Goal: Entertainment & Leisure: Browse casually

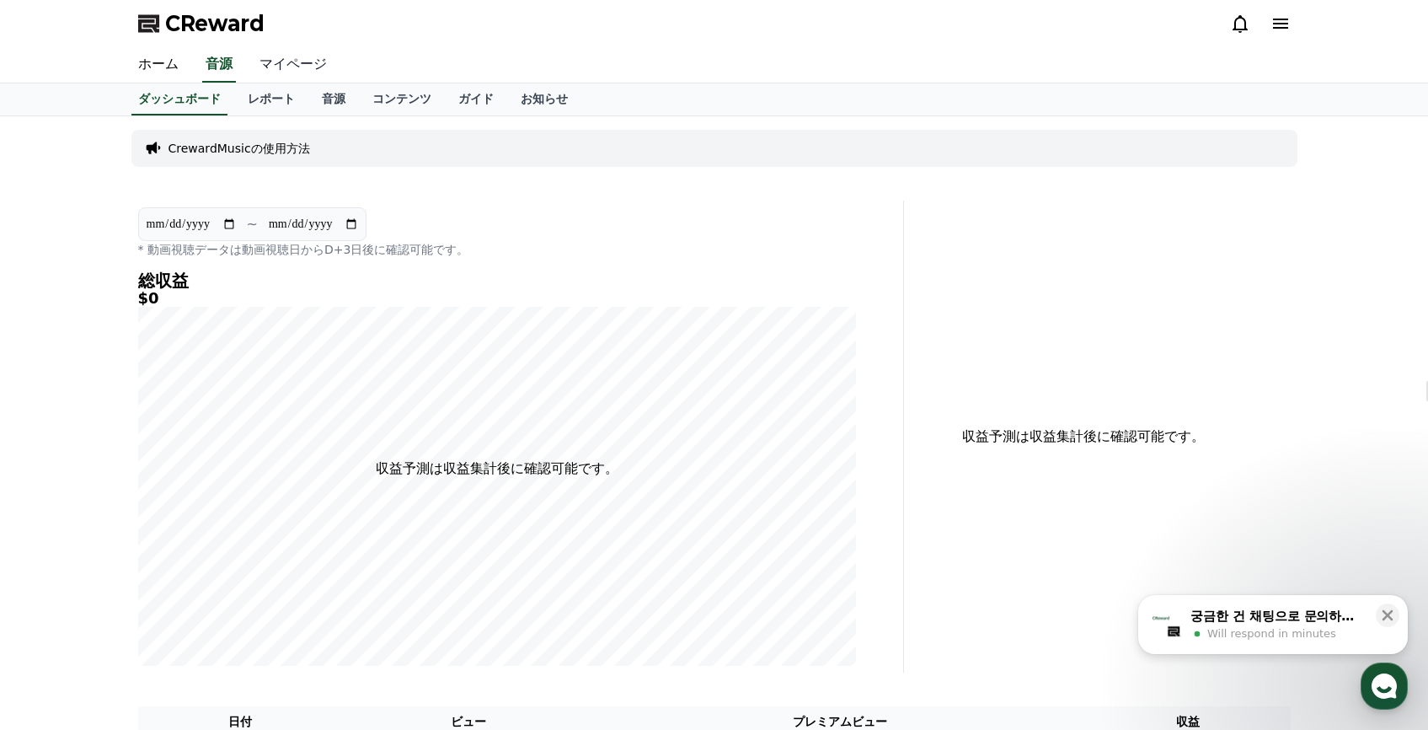
click at [308, 67] on link "マイページ" at bounding box center [293, 64] width 94 height 35
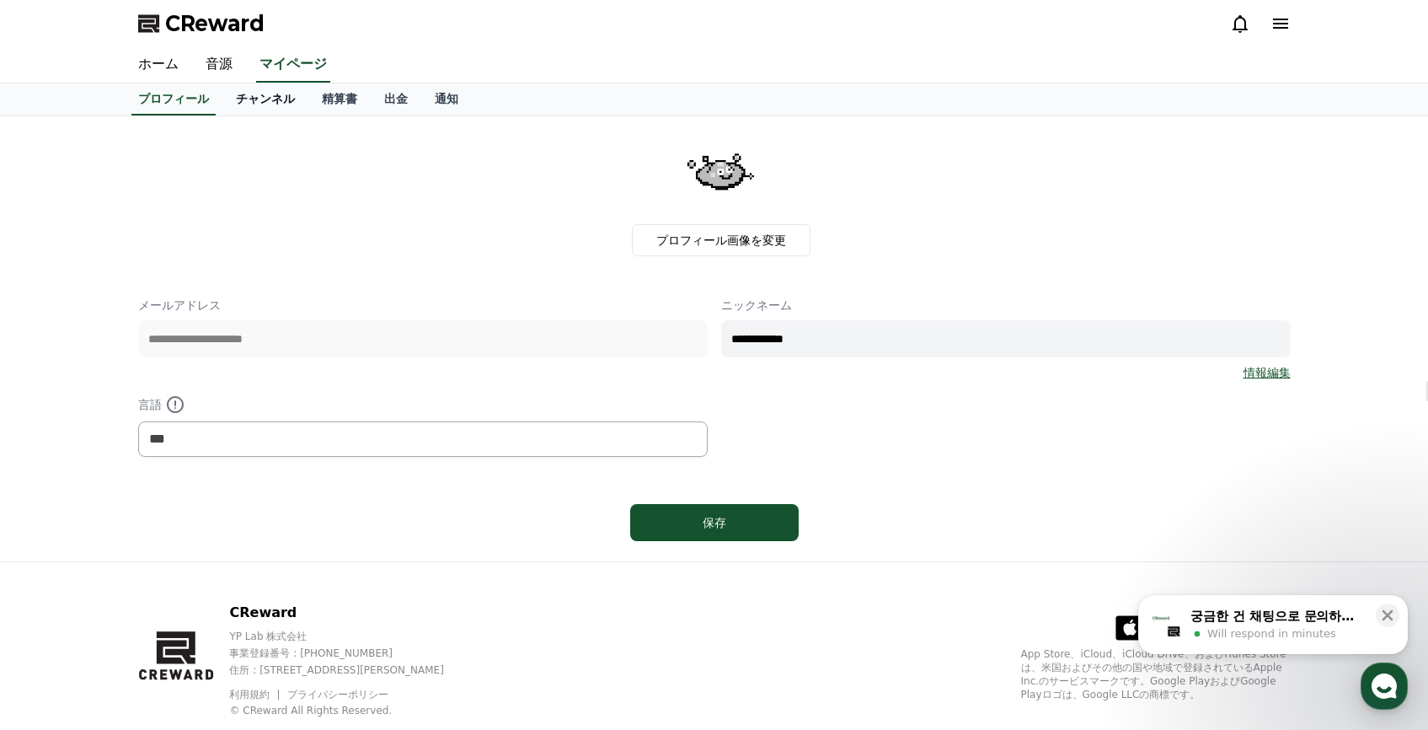
click at [242, 102] on link "チャンネル" at bounding box center [265, 99] width 86 height 32
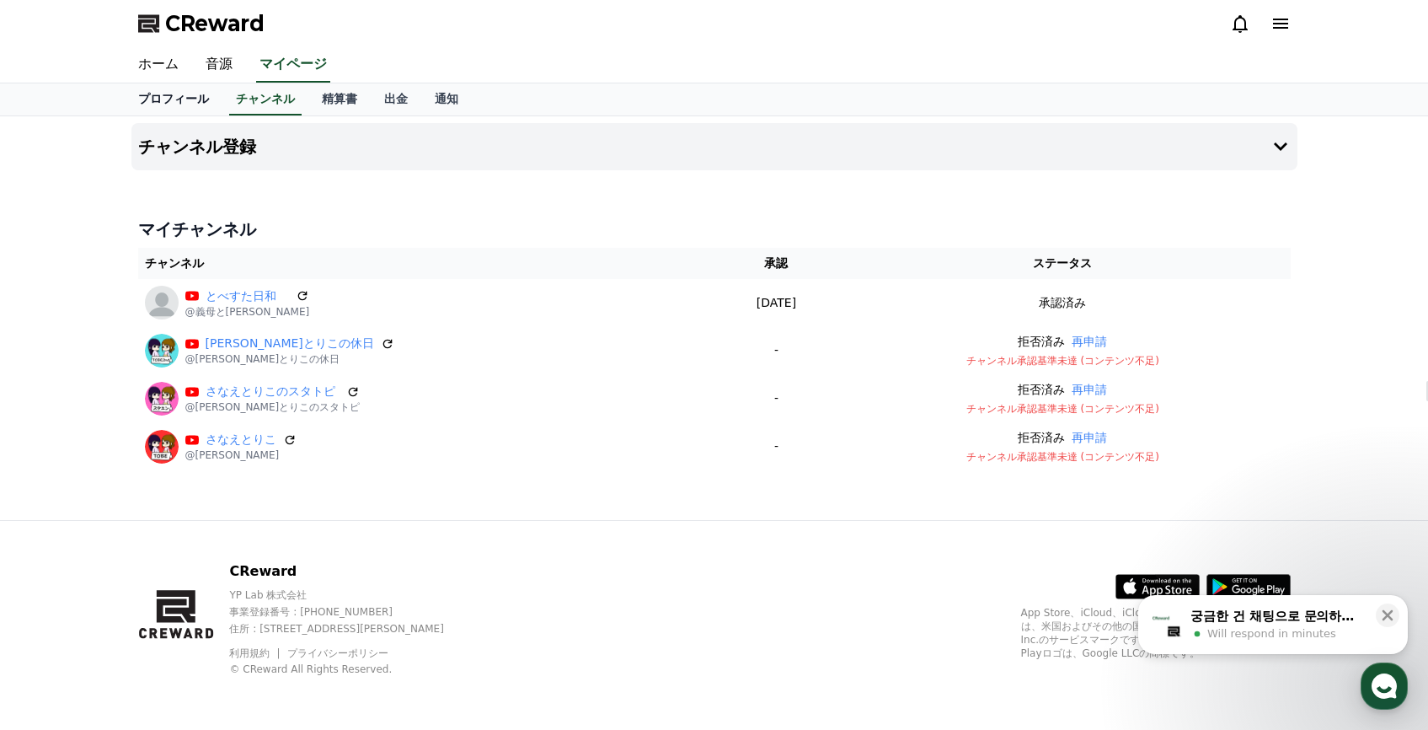
click at [131, 105] on link "プロフィール" at bounding box center [174, 99] width 98 height 32
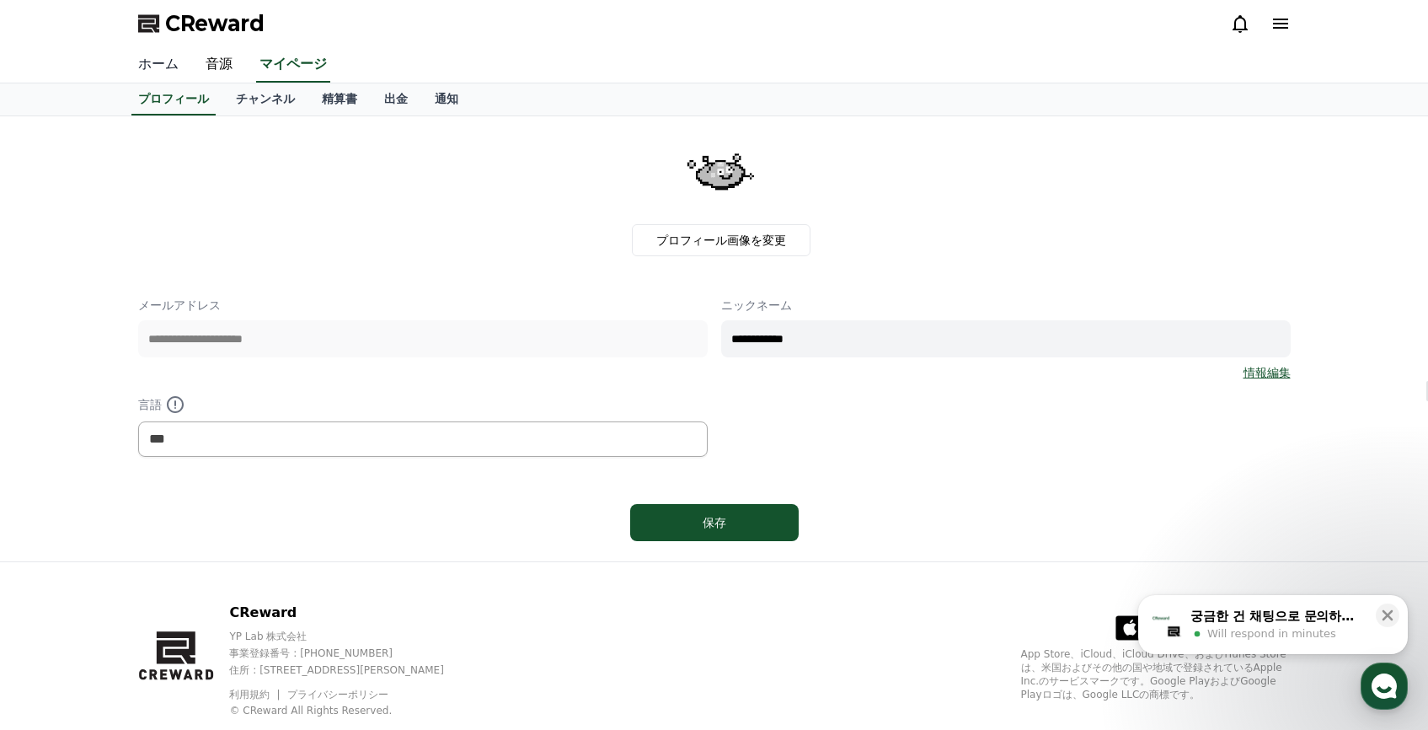
click at [170, 67] on link "ホーム" at bounding box center [158, 64] width 67 height 35
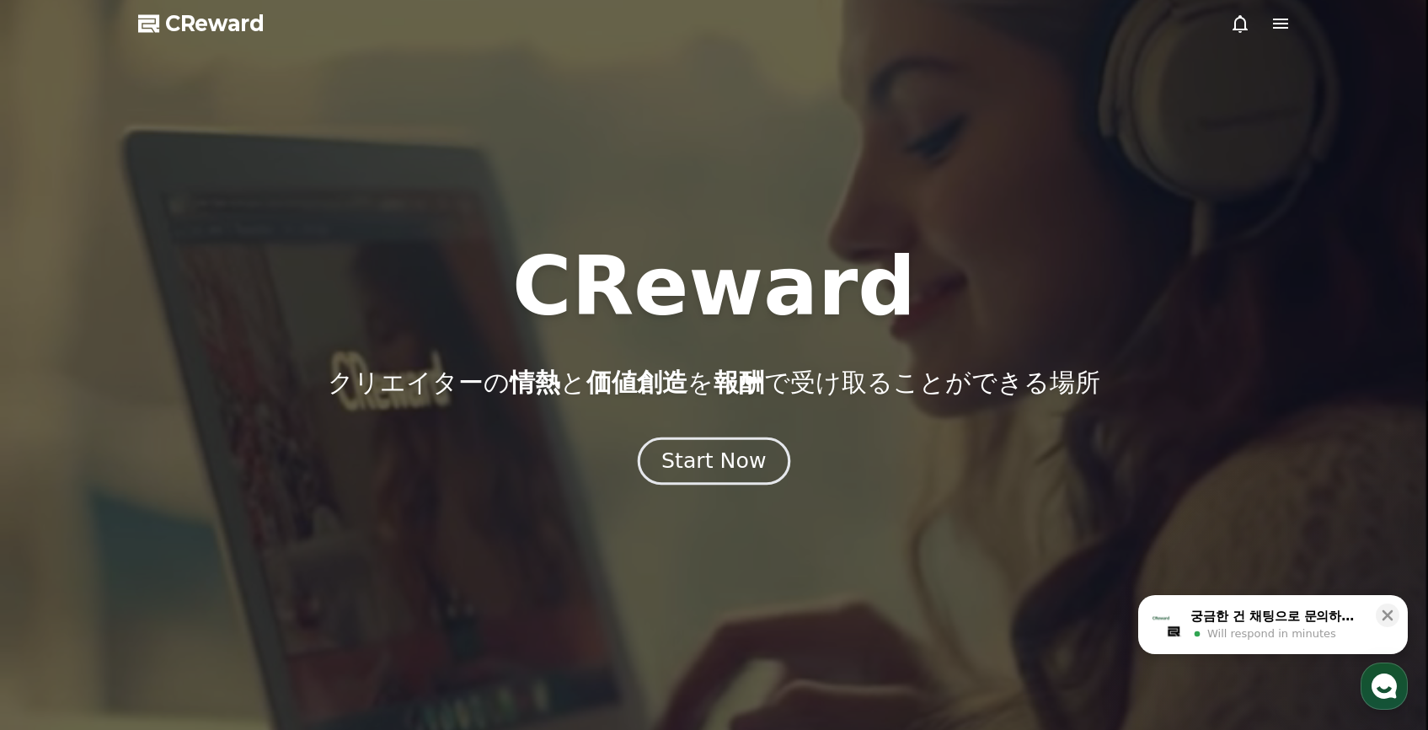
click at [744, 451] on div "Start Now" at bounding box center [713, 461] width 104 height 29
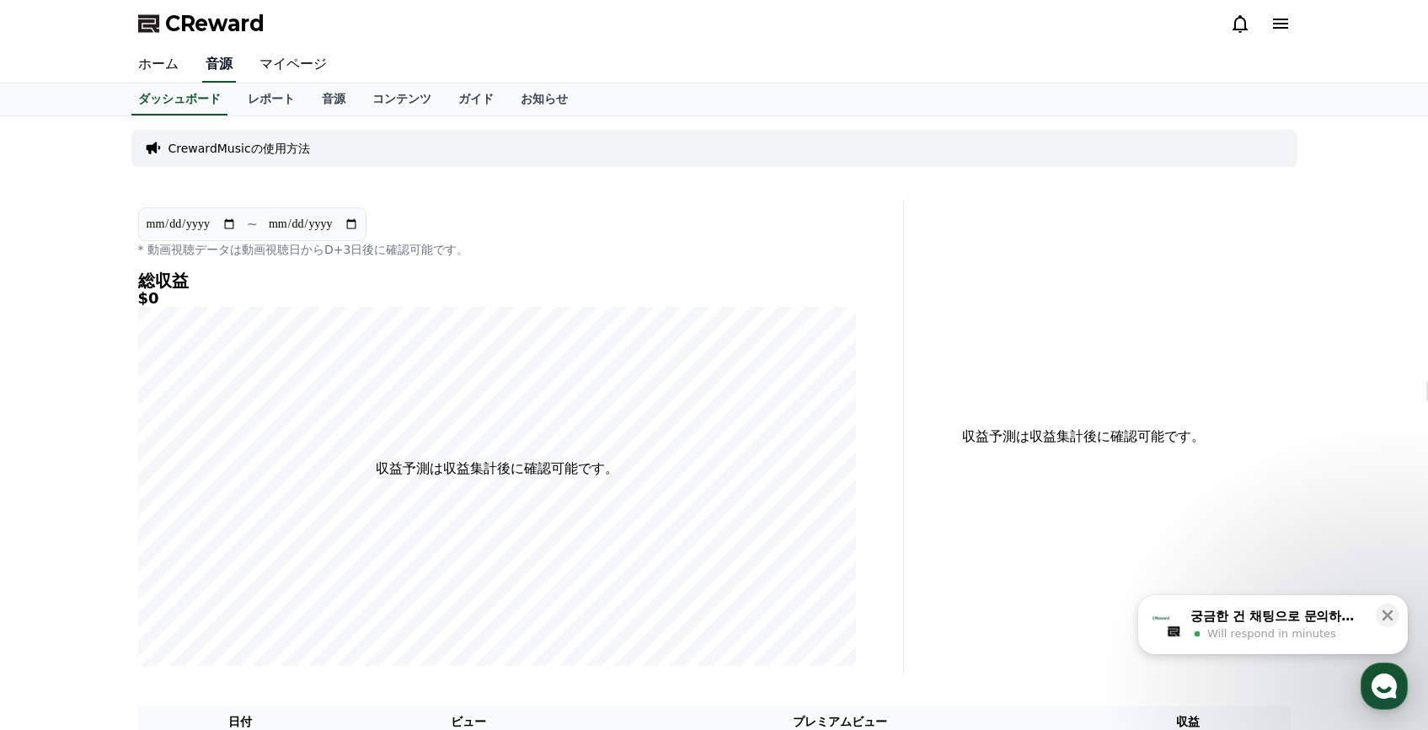
click at [223, 65] on link "音源" at bounding box center [219, 64] width 34 height 35
click at [283, 69] on link "マイページ" at bounding box center [293, 64] width 94 height 35
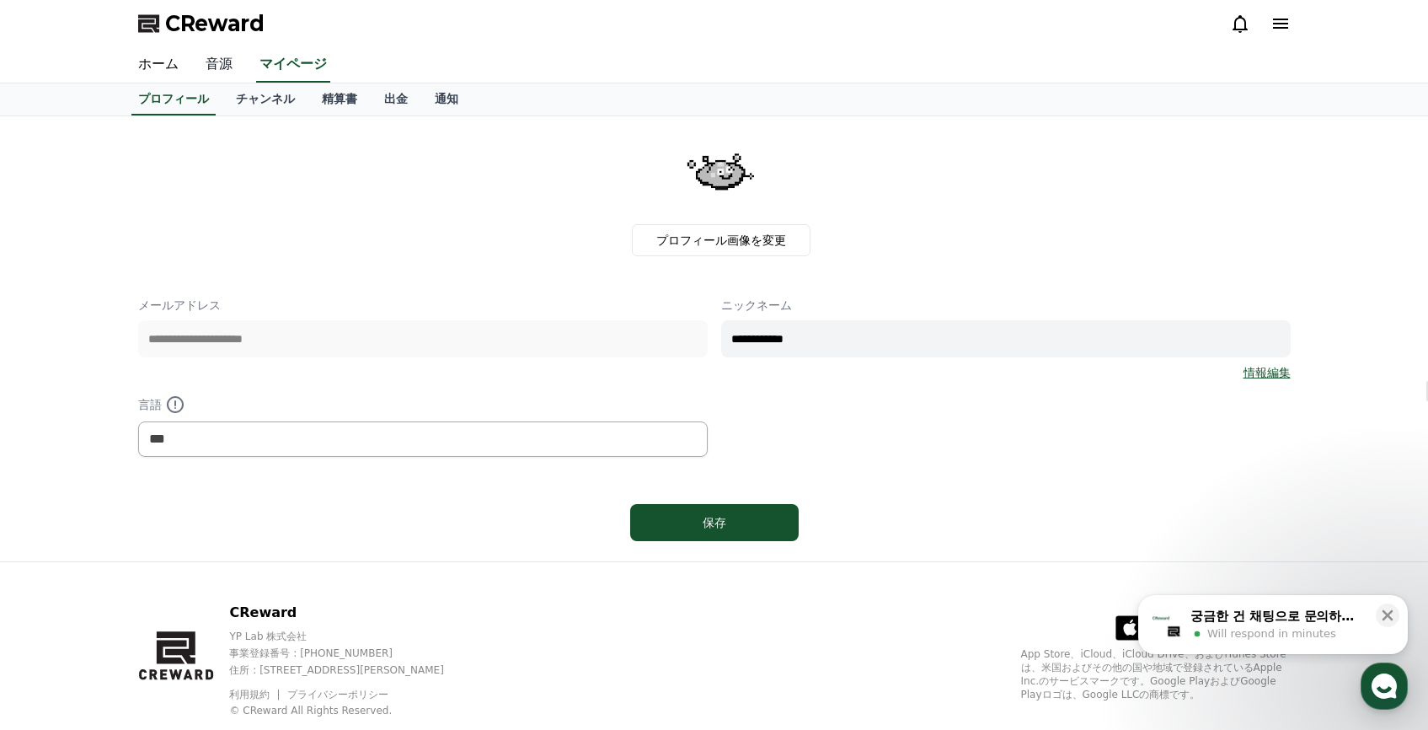
click at [217, 73] on link "音源" at bounding box center [219, 64] width 54 height 35
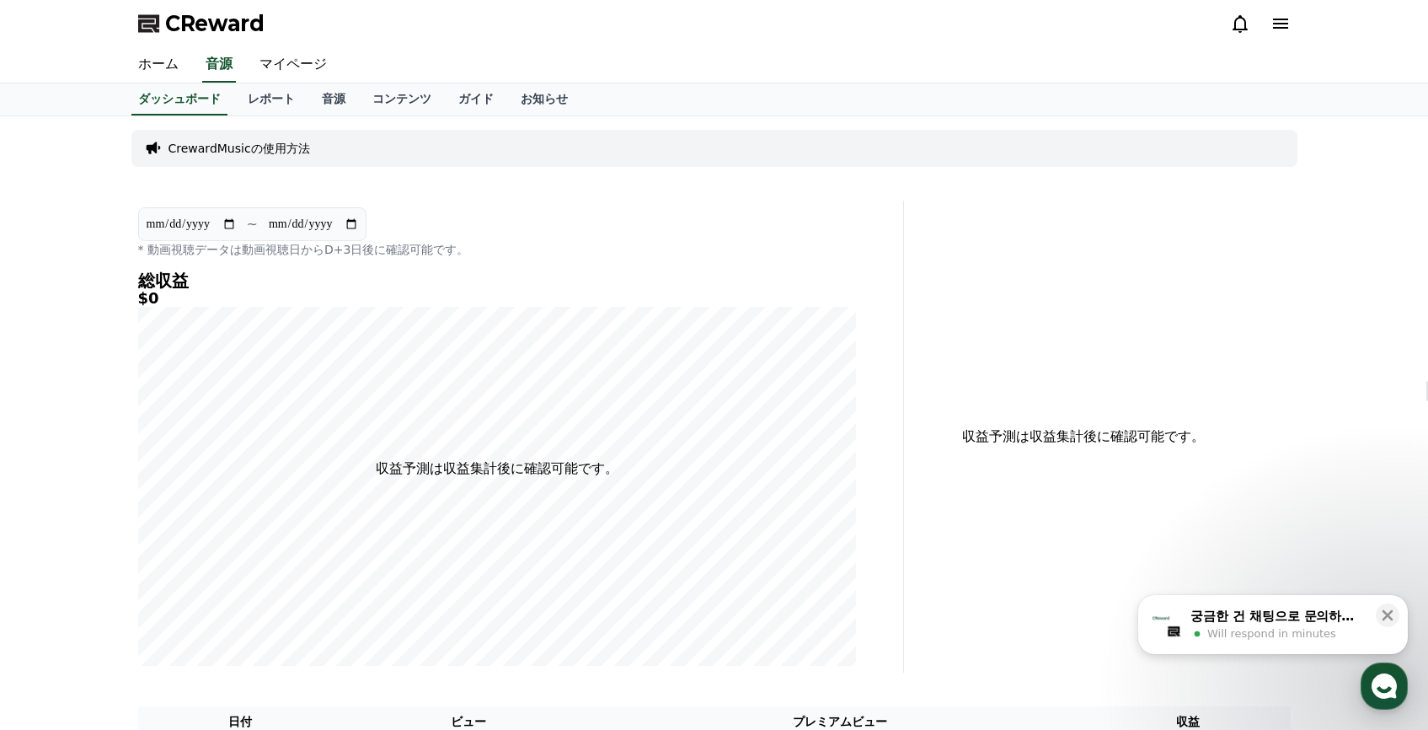
click at [335, 146] on div "CrewardMusicの使用方法" at bounding box center [714, 148] width 1166 height 37
click at [347, 103] on link "音源" at bounding box center [333, 99] width 51 height 32
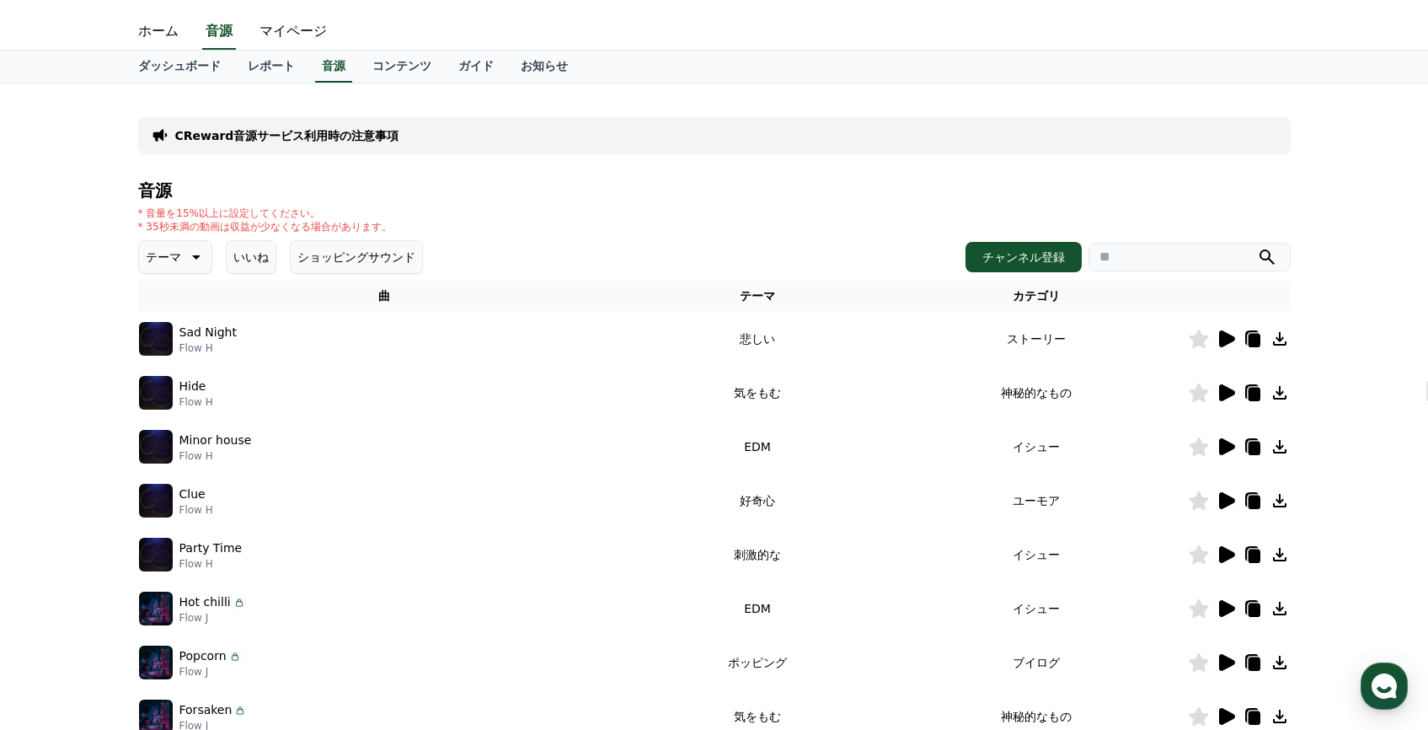
scroll to position [51, 0]
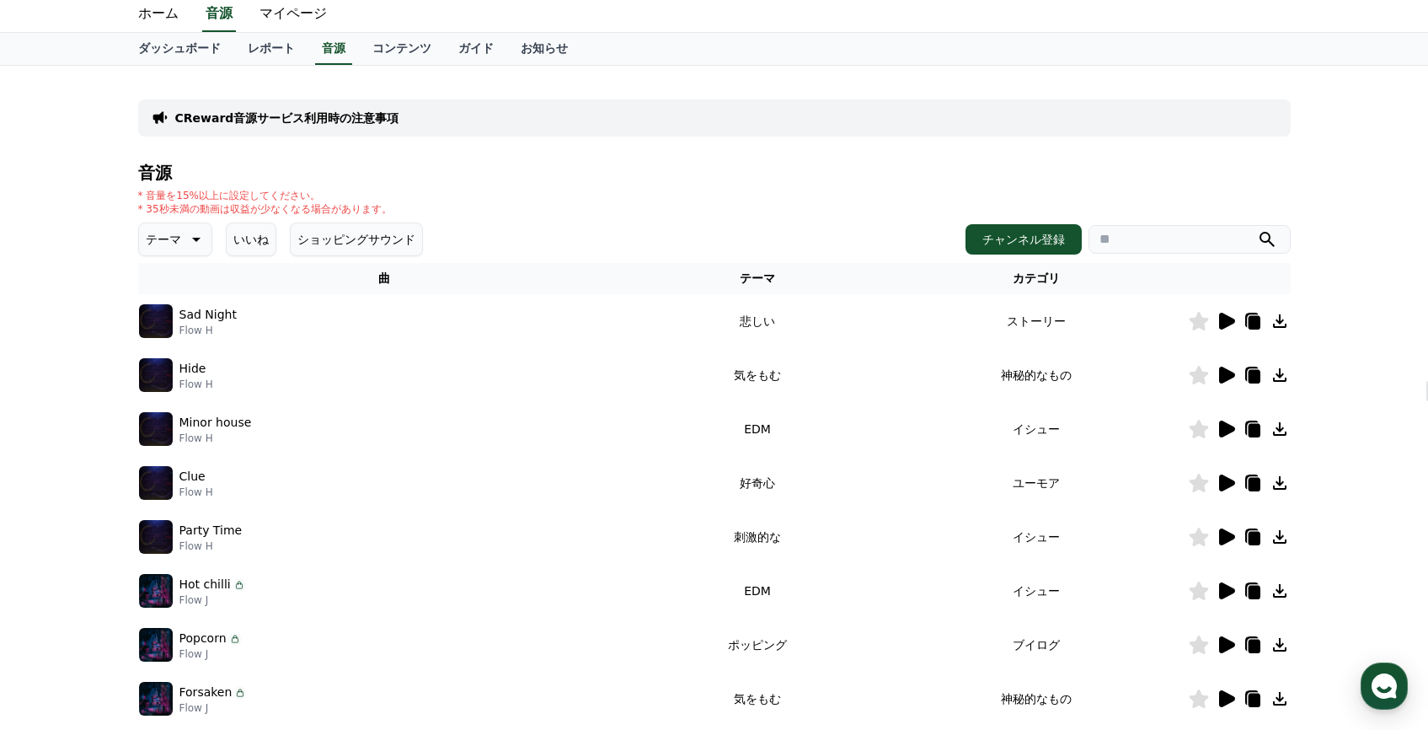
click at [185, 238] on icon at bounding box center [195, 239] width 20 height 20
click at [242, 243] on button "いいね" at bounding box center [251, 239] width 51 height 34
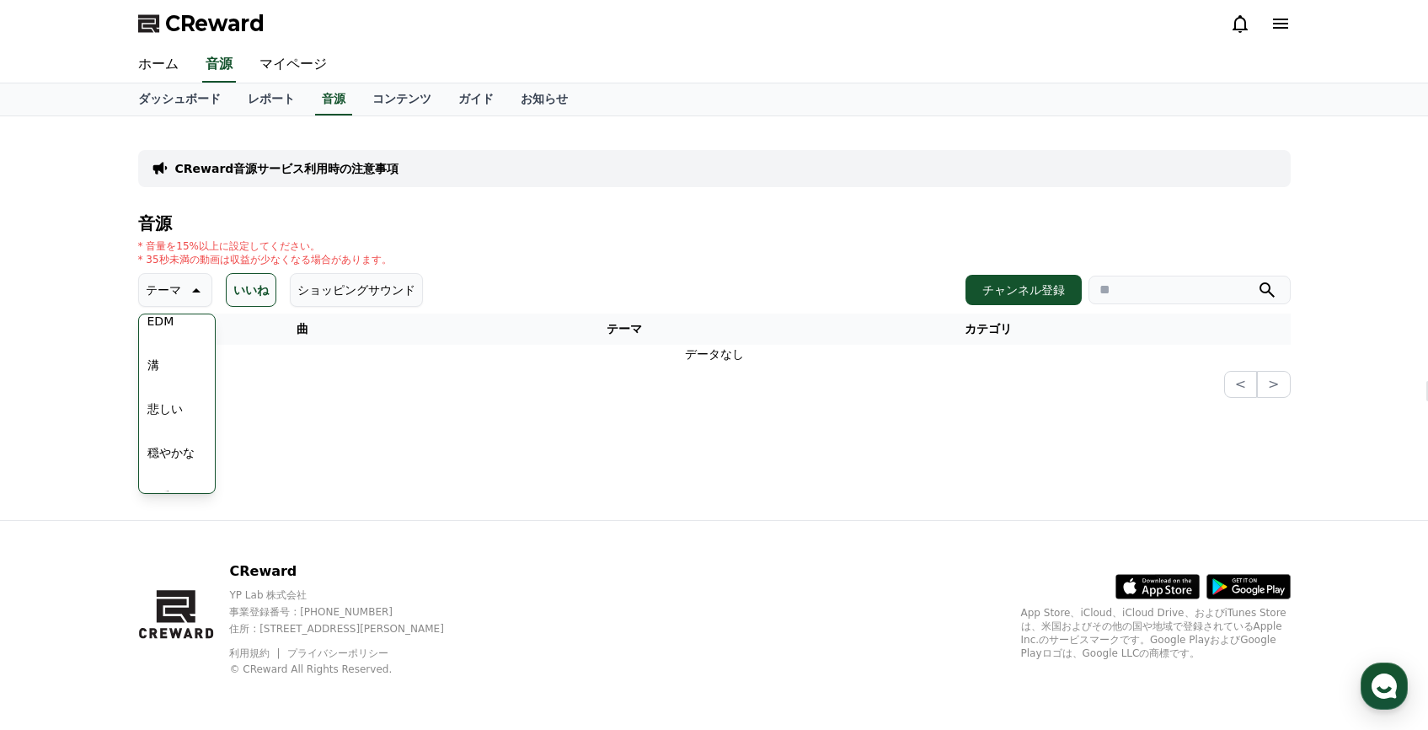
click at [335, 372] on section "全て 0 中 1 - 0 < >" at bounding box center [714, 384] width 1153 height 27
click at [169, 455] on button "可愛い" at bounding box center [165, 454] width 49 height 37
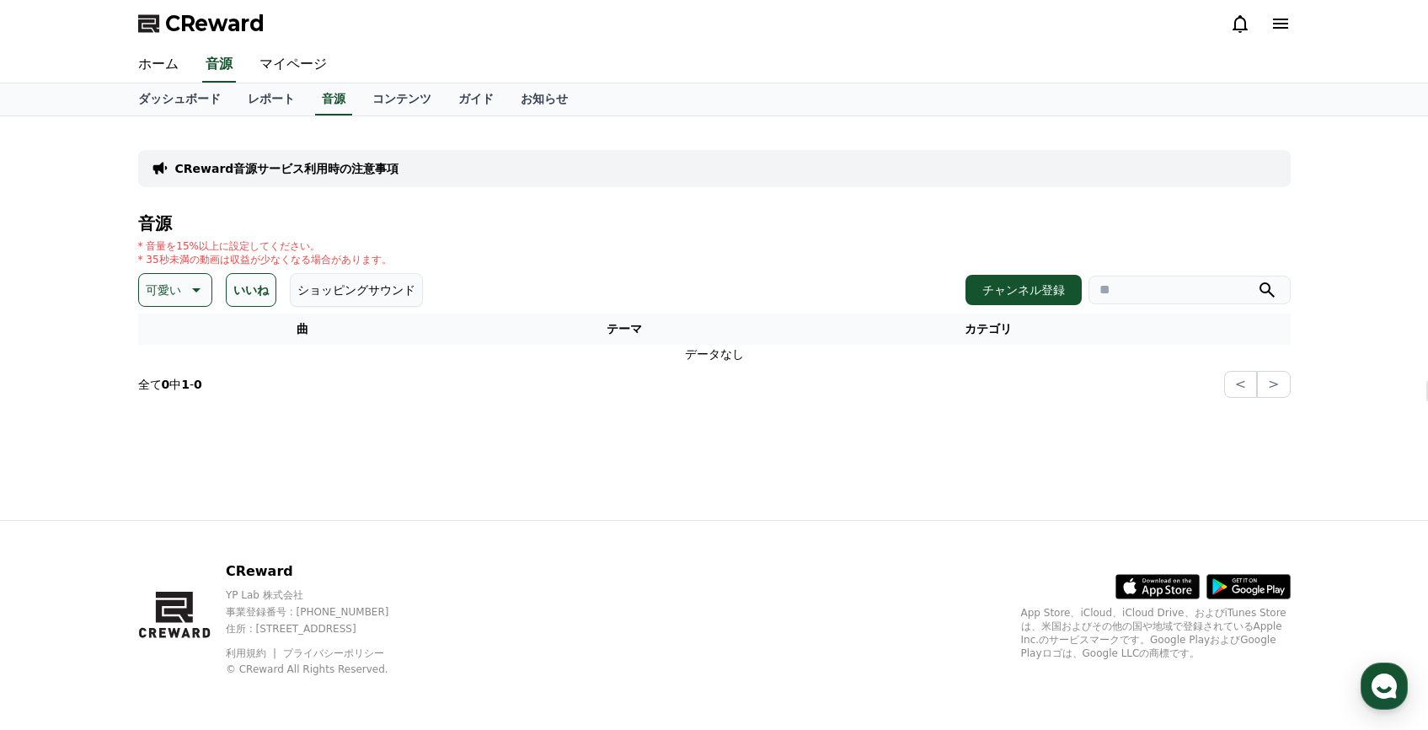
click at [483, 377] on section "全て 0 中 1 - 0 < >" at bounding box center [714, 384] width 1153 height 27
click at [235, 280] on button "いいね" at bounding box center [251, 290] width 51 height 34
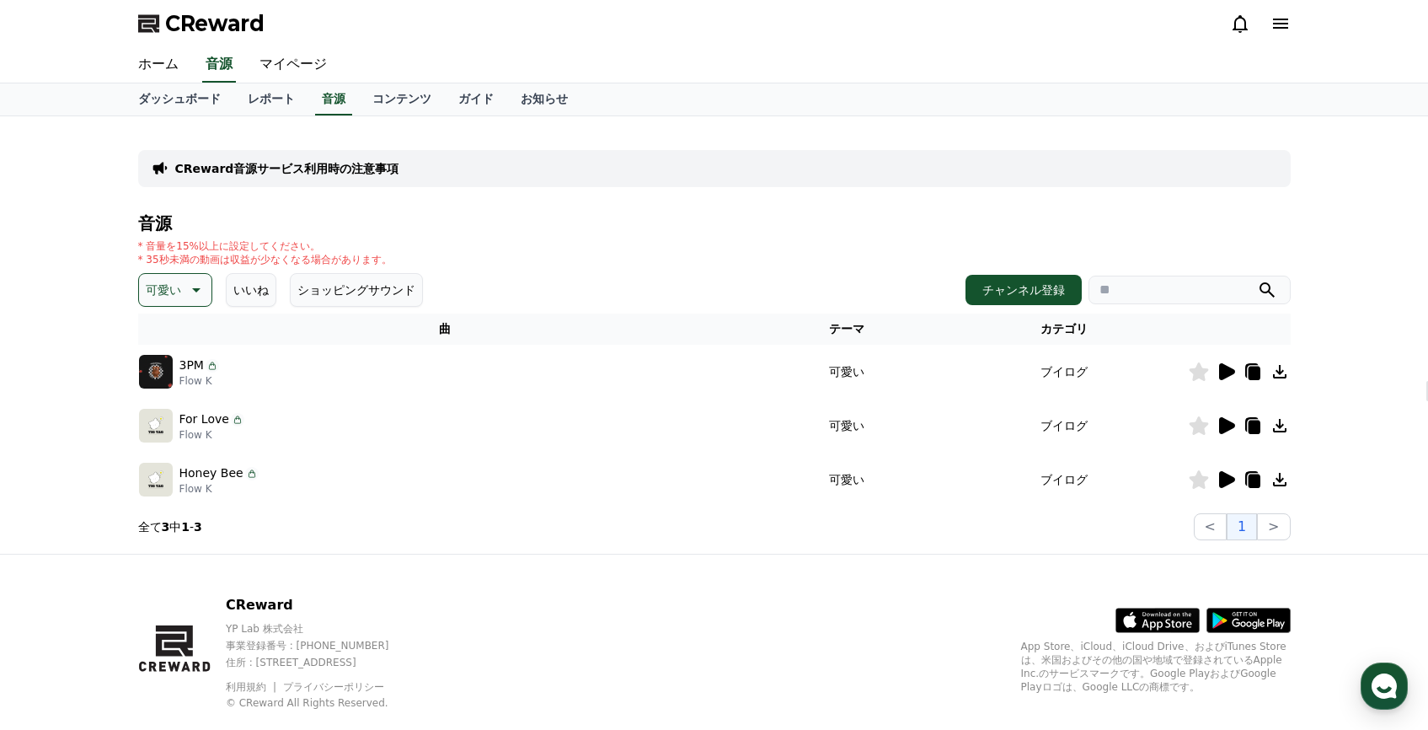
click at [1221, 371] on icon at bounding box center [1227, 371] width 16 height 17
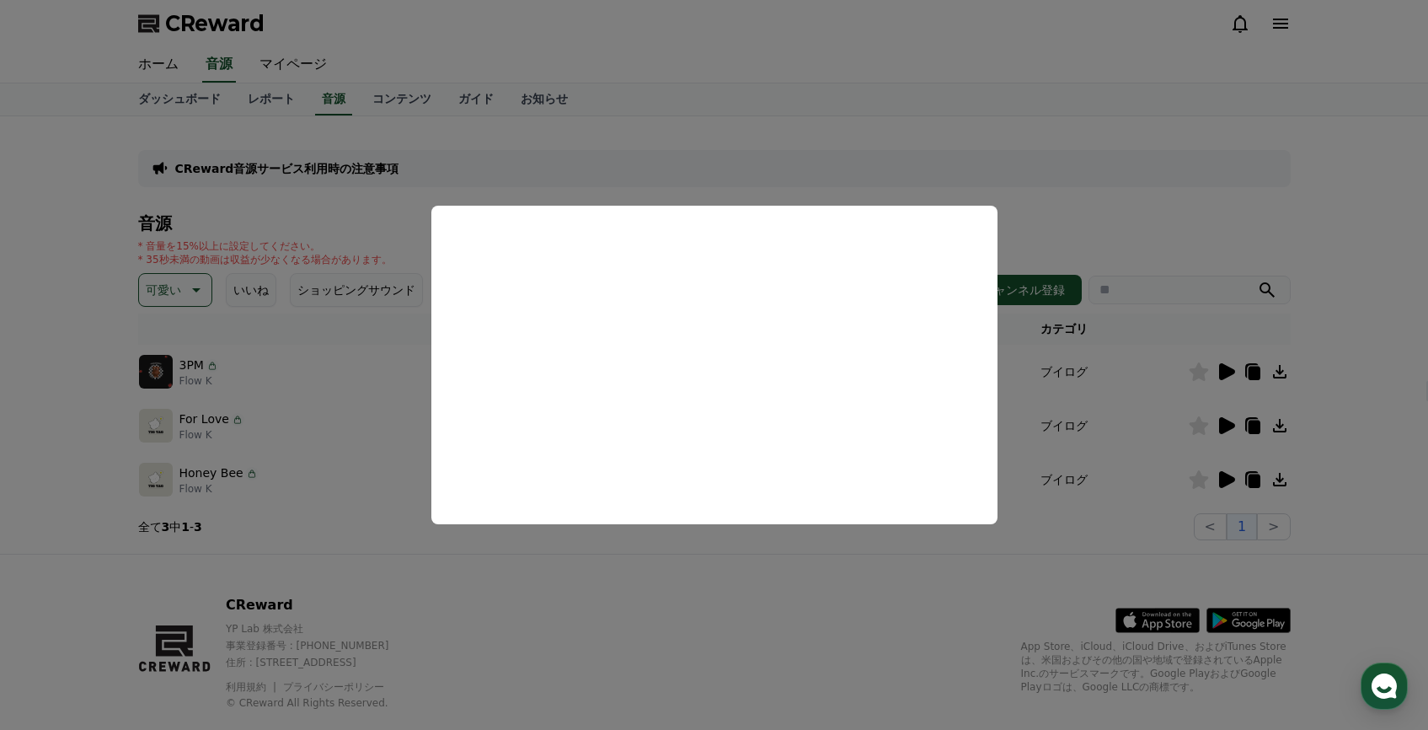
click at [1089, 180] on button "close modal" at bounding box center [714, 365] width 1428 height 730
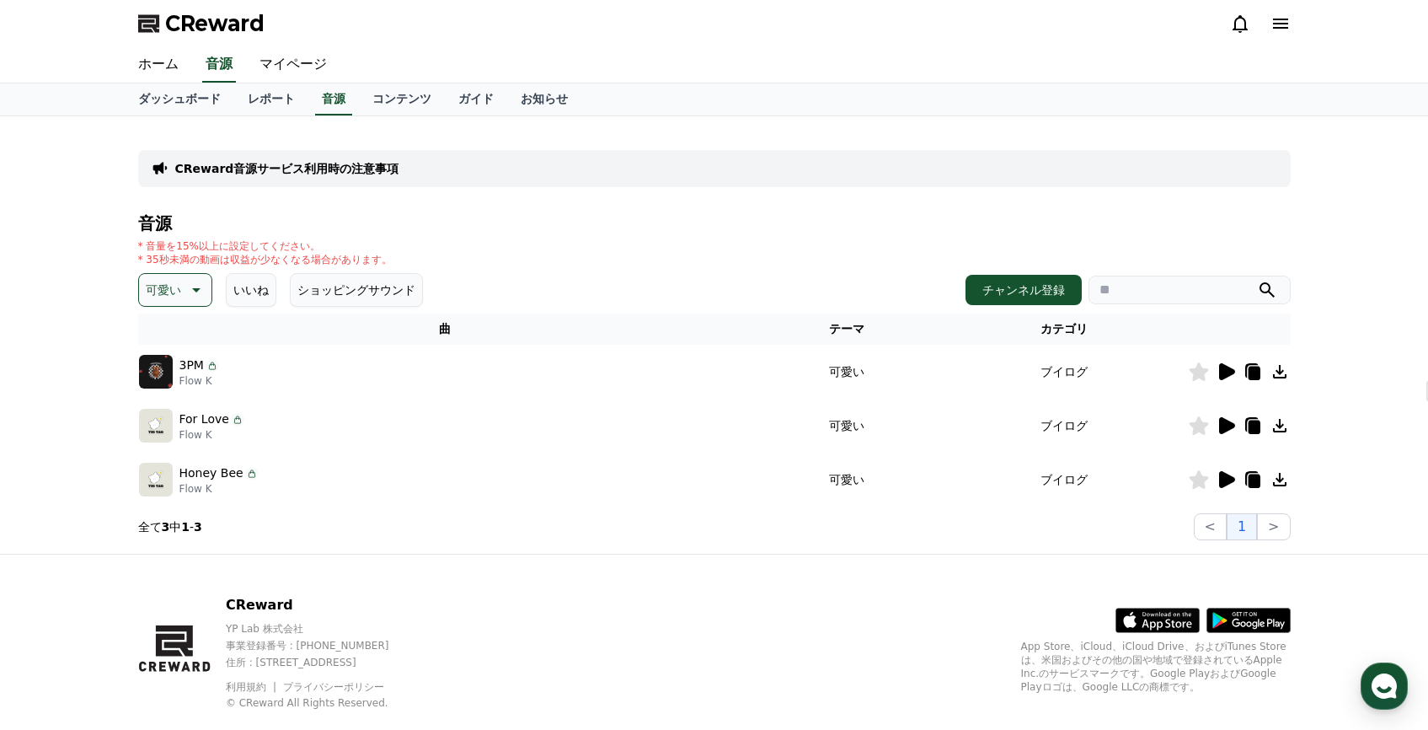
click at [1234, 420] on icon at bounding box center [1226, 425] width 20 height 20
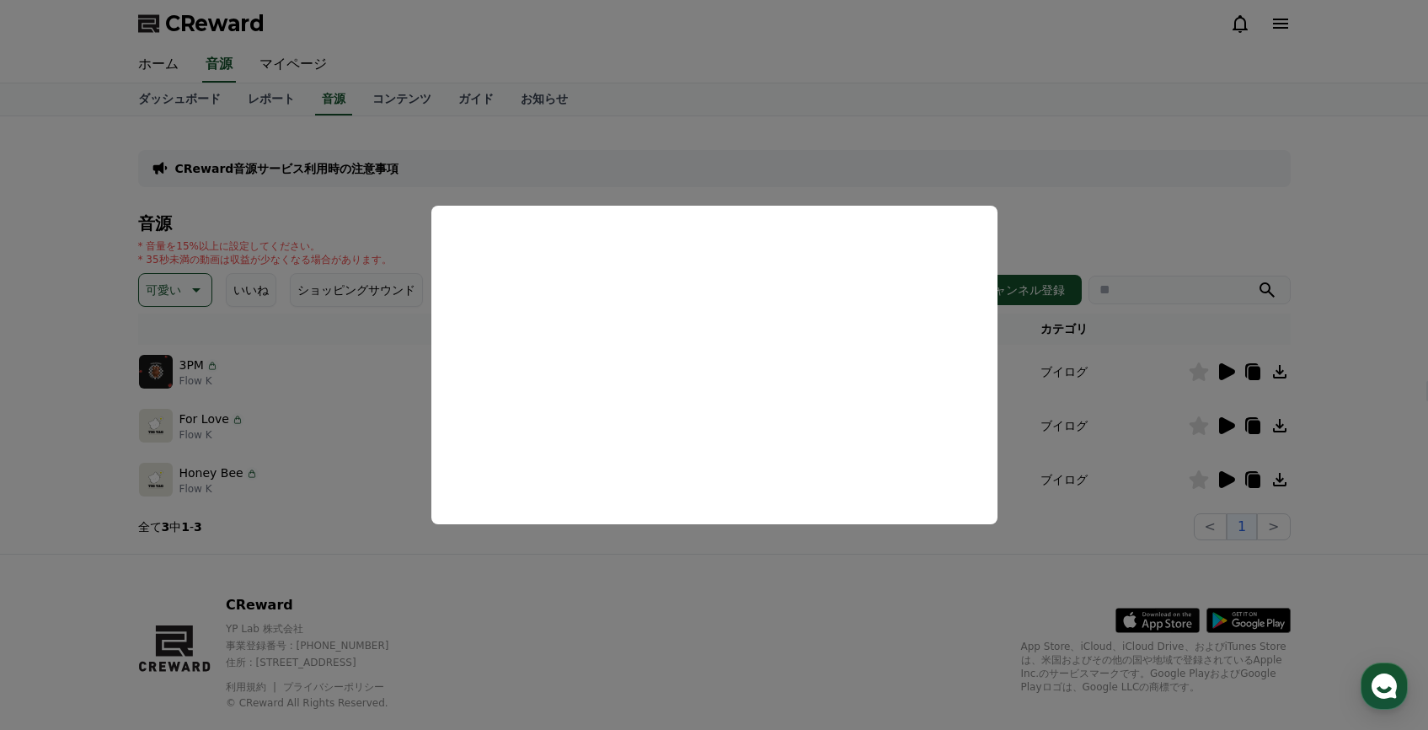
click at [1094, 208] on button "close modal" at bounding box center [714, 365] width 1428 height 730
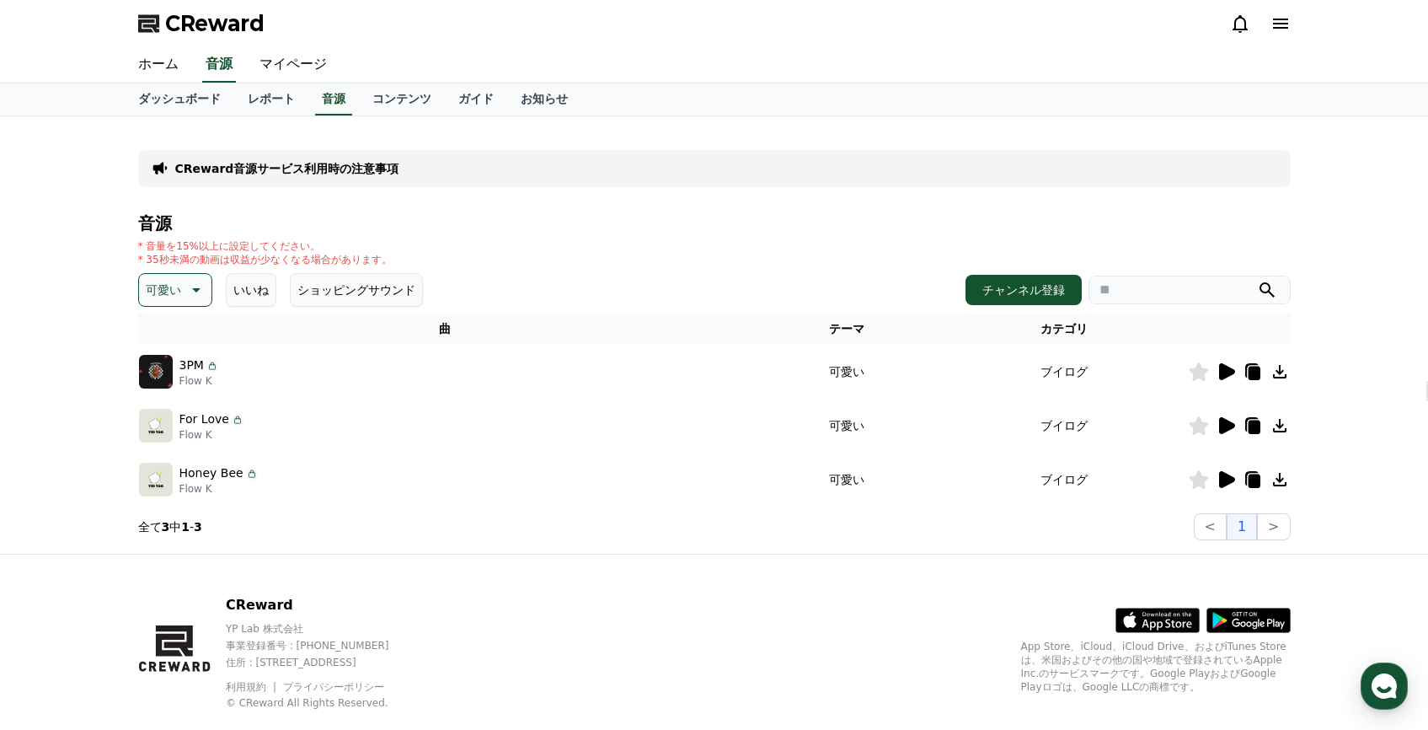
click at [1223, 479] on icon at bounding box center [1227, 479] width 16 height 17
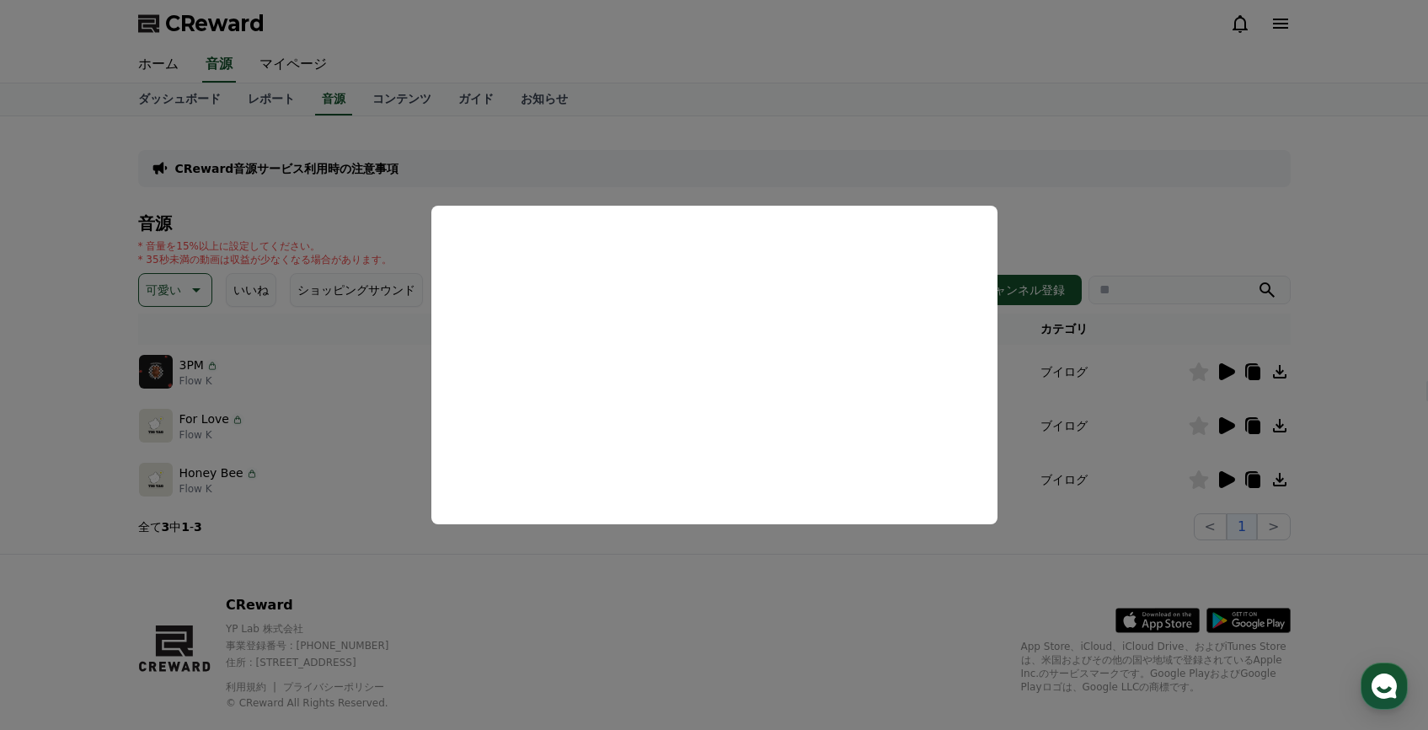
click at [1082, 158] on button "close modal" at bounding box center [714, 365] width 1428 height 730
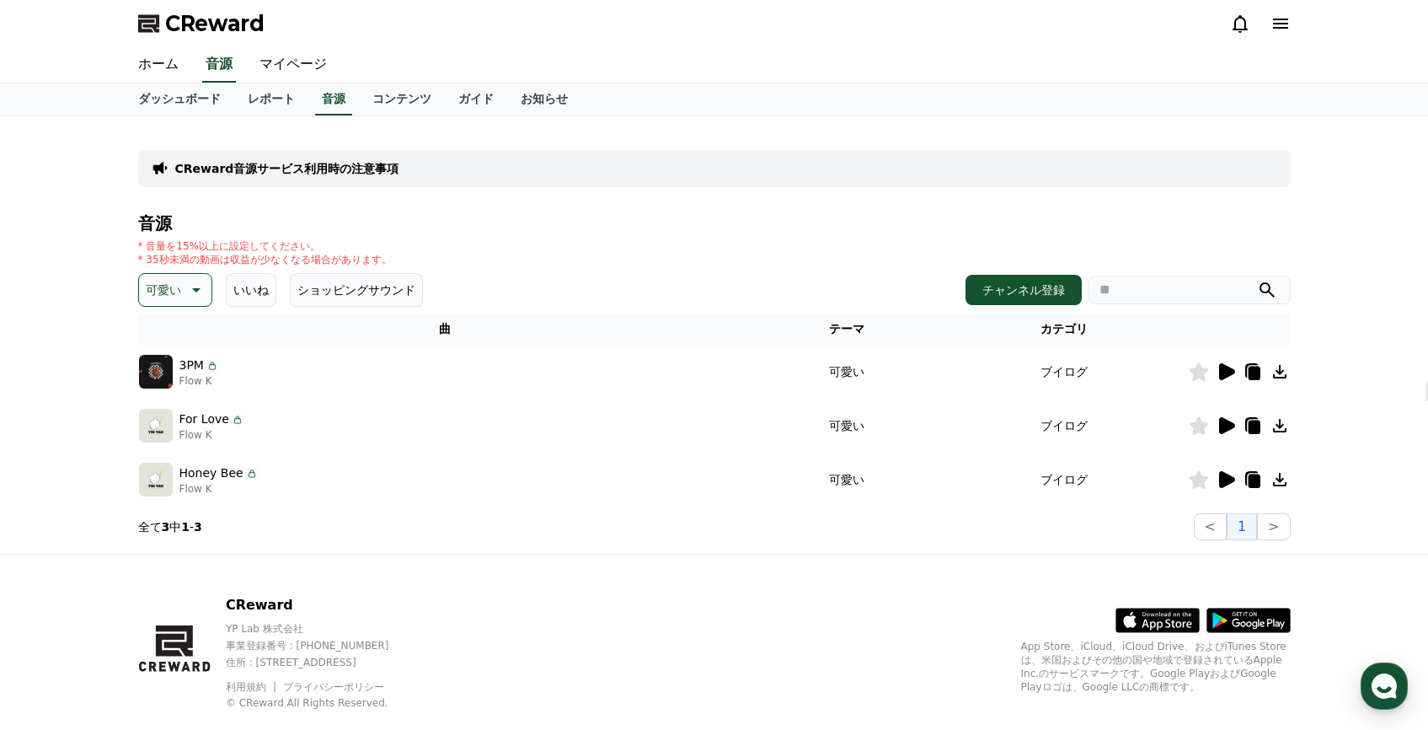
click at [1281, 481] on icon at bounding box center [1280, 479] width 20 height 20
click at [163, 289] on p "可愛い" at bounding box center [163, 290] width 35 height 24
click at [168, 411] on button "好奇心" at bounding box center [165, 418] width 49 height 37
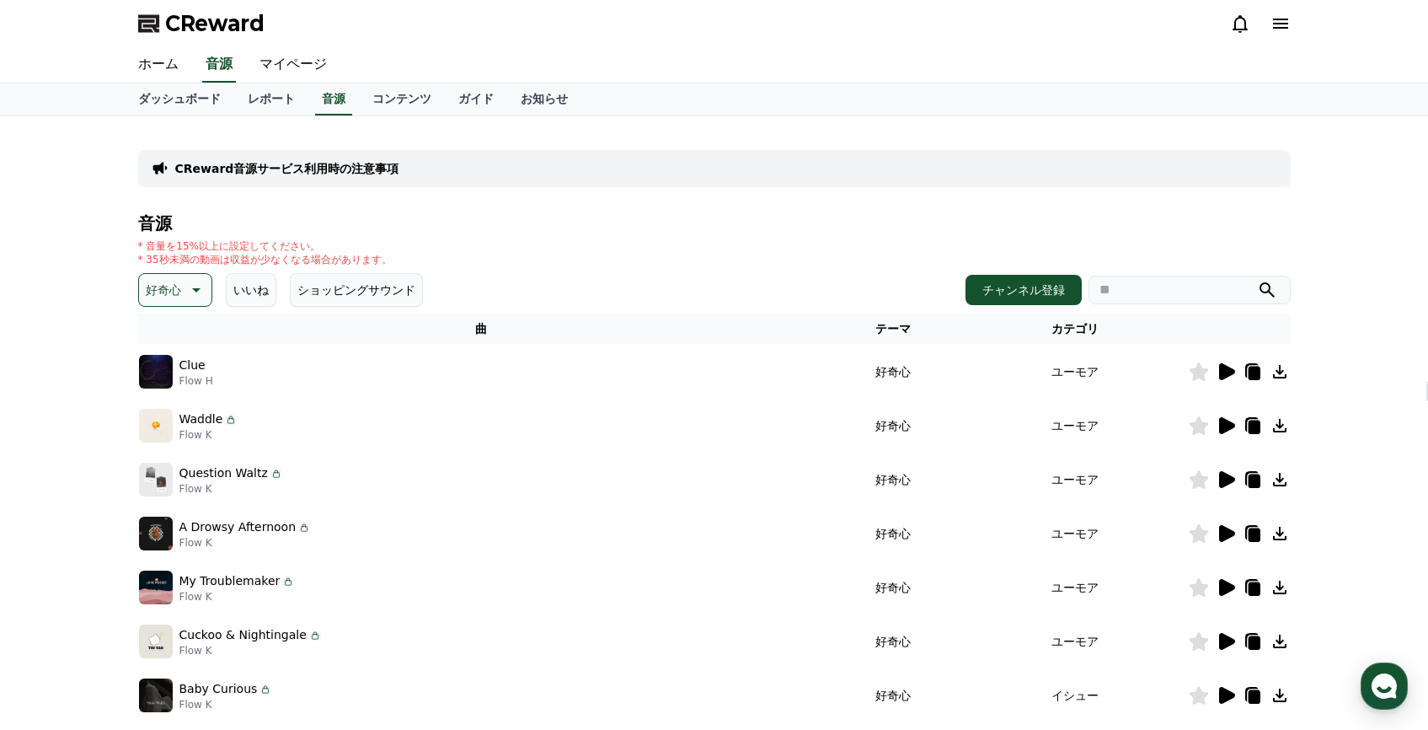
click at [1232, 372] on icon at bounding box center [1227, 371] width 16 height 17
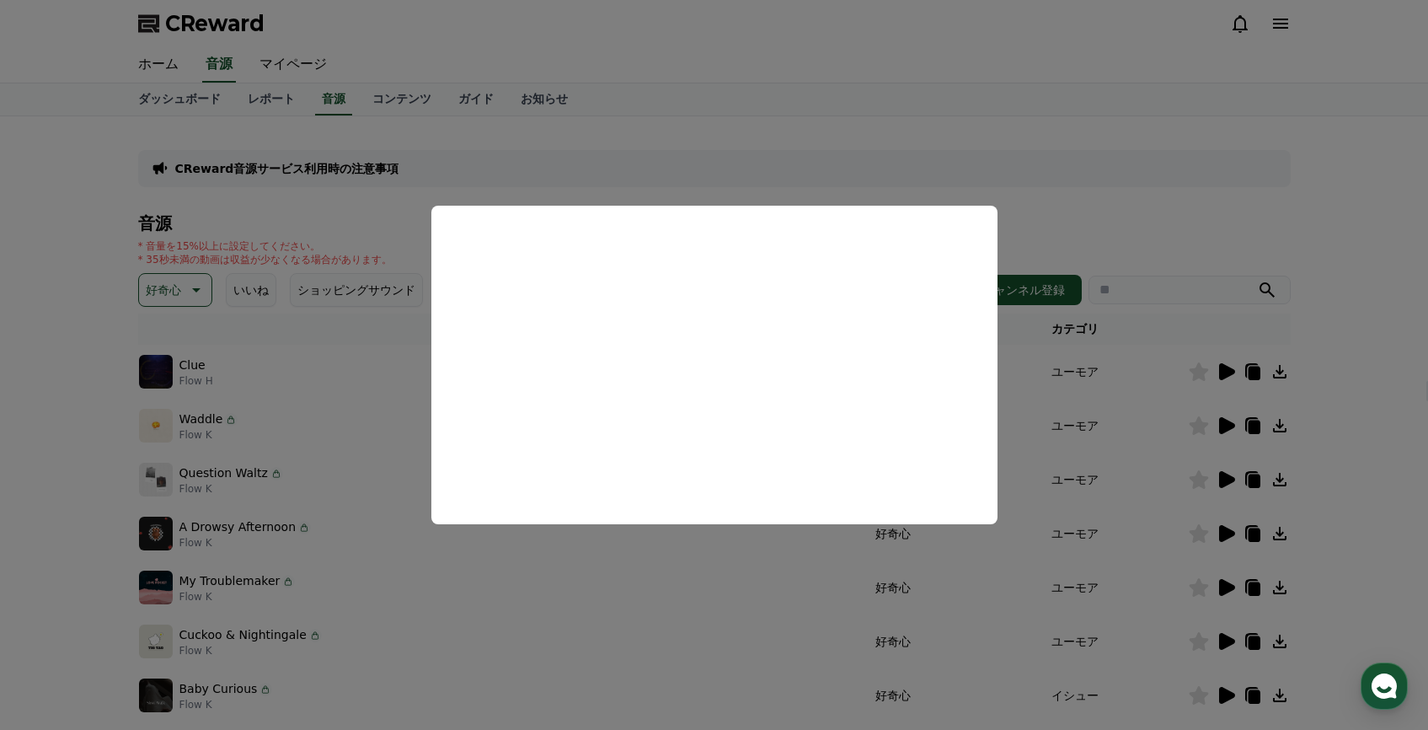
click at [1100, 118] on button "close modal" at bounding box center [714, 365] width 1428 height 730
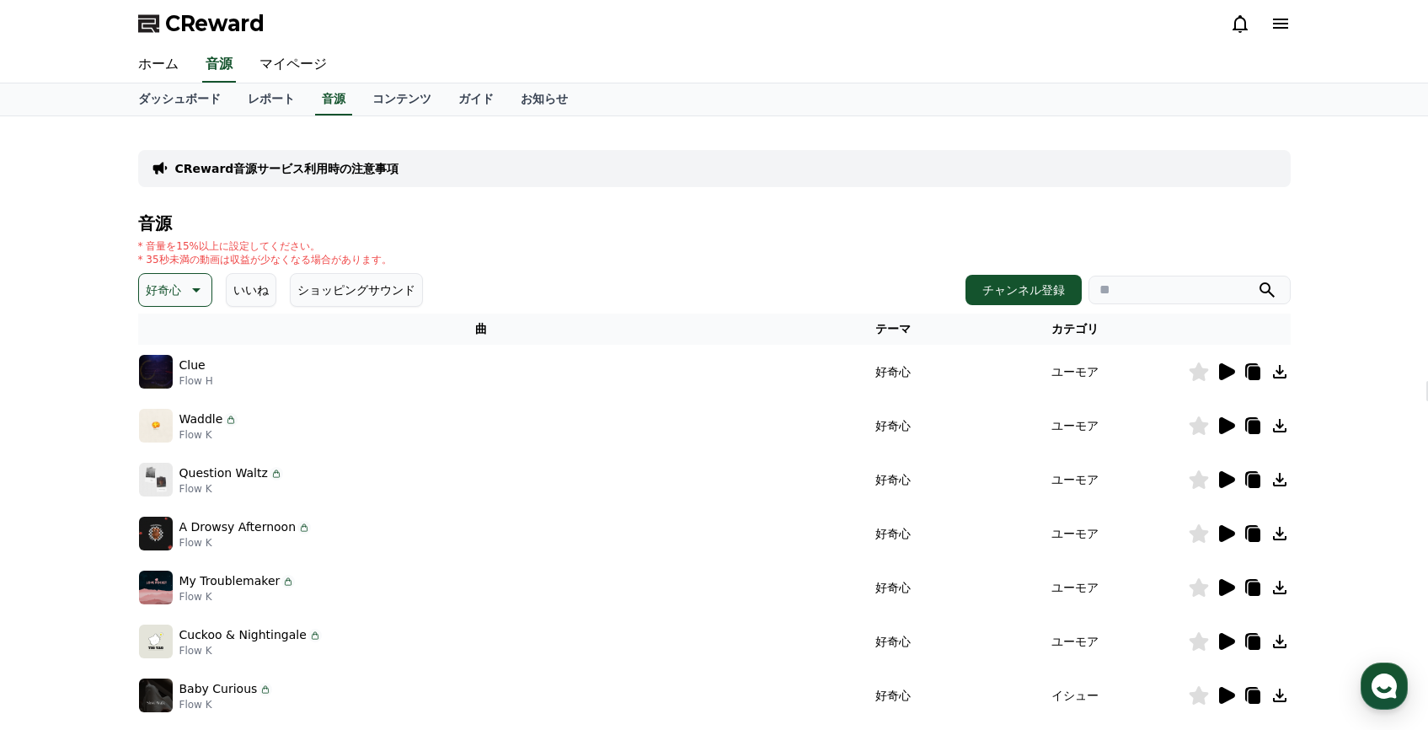
click at [1227, 425] on icon at bounding box center [1227, 425] width 16 height 17
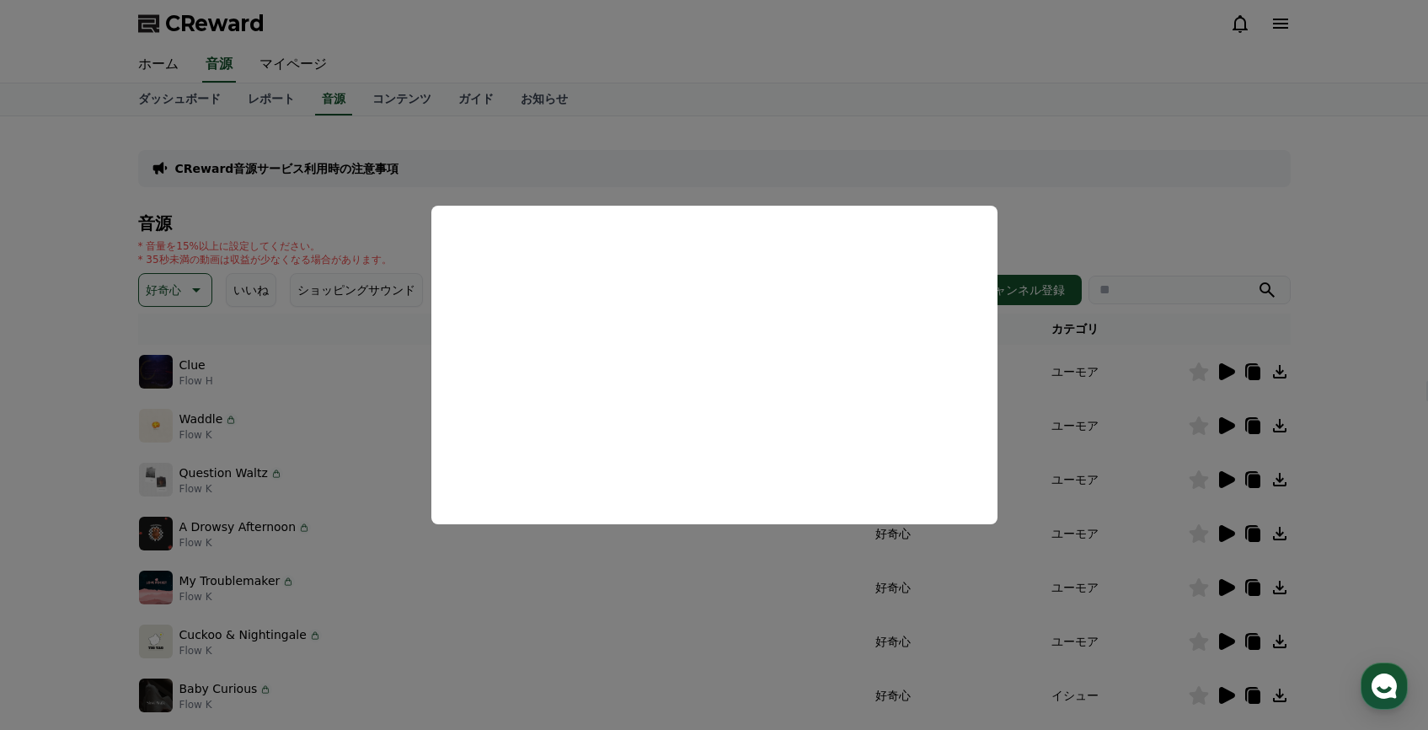
click at [1096, 76] on button "close modal" at bounding box center [714, 365] width 1428 height 730
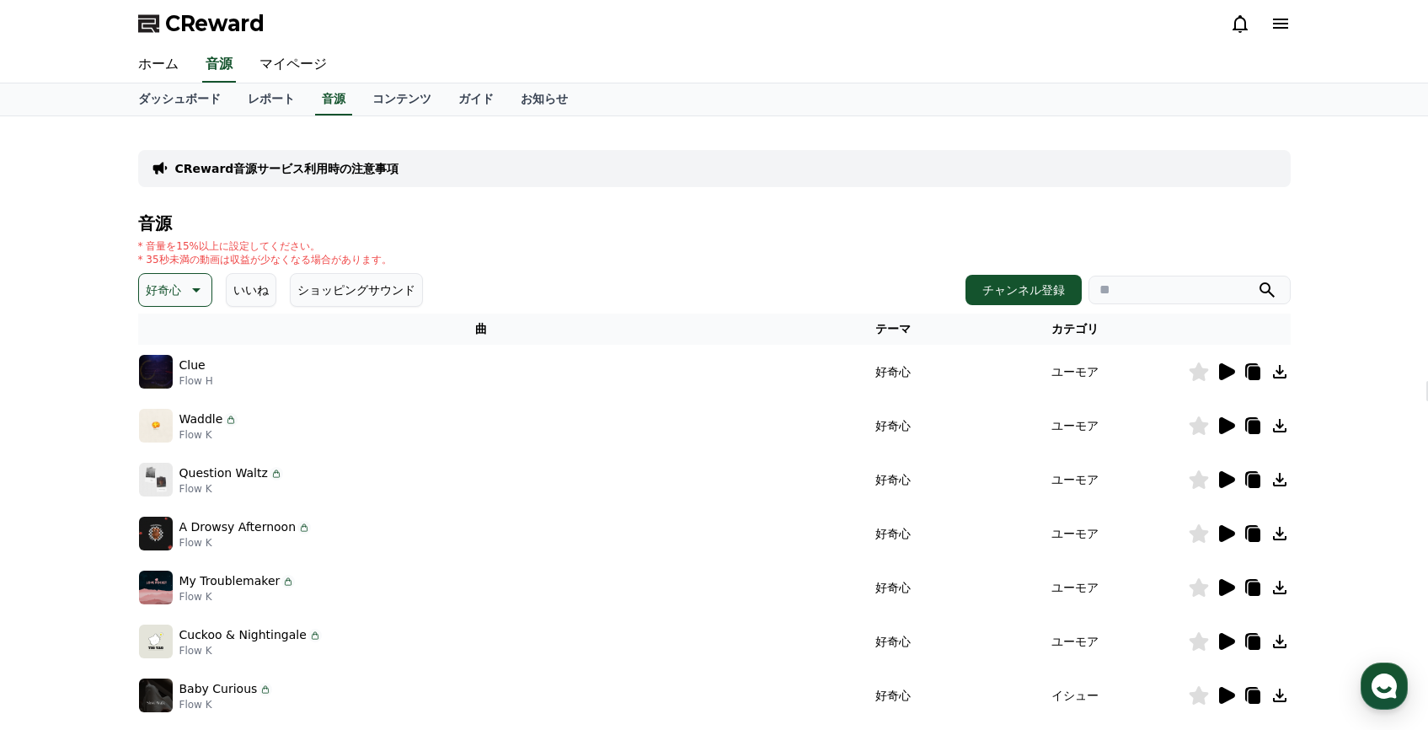
click at [1282, 430] on icon at bounding box center [1280, 425] width 20 height 20
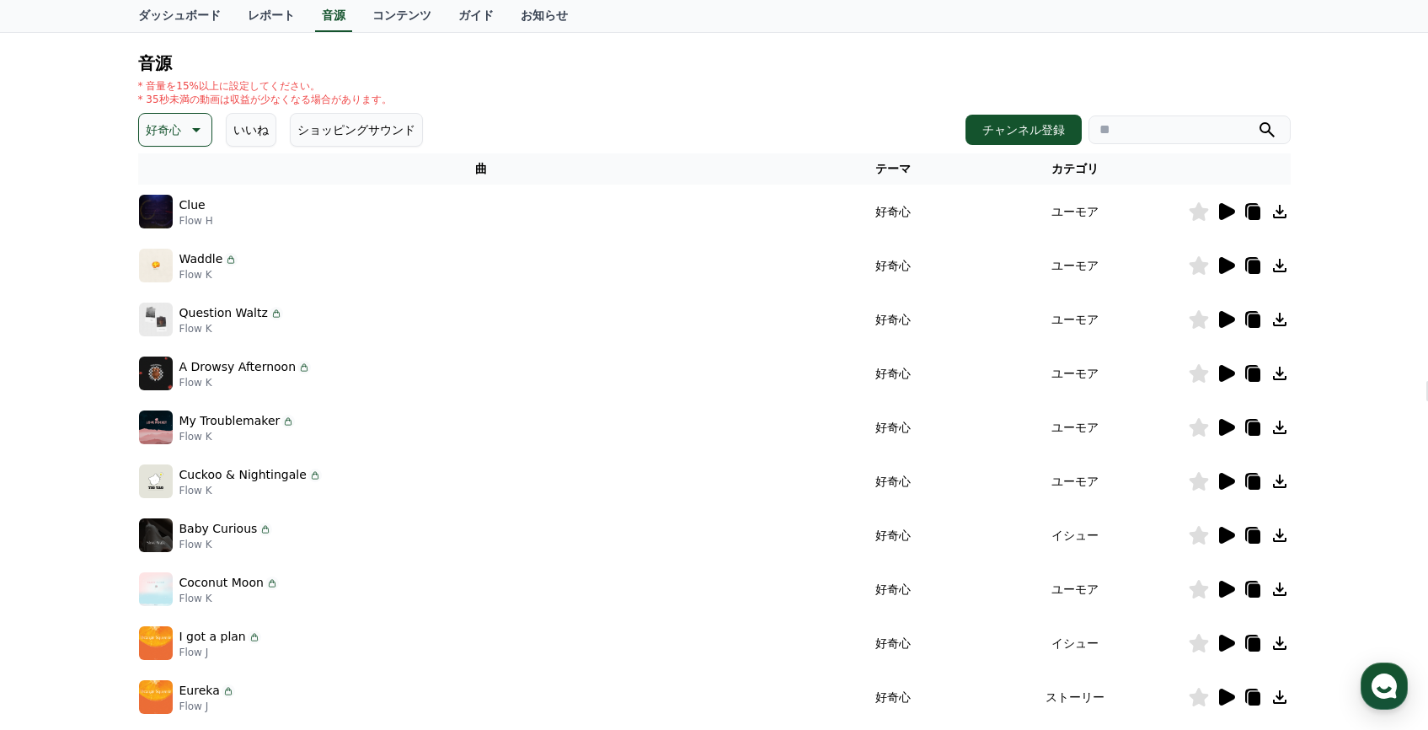
scroll to position [411, 0]
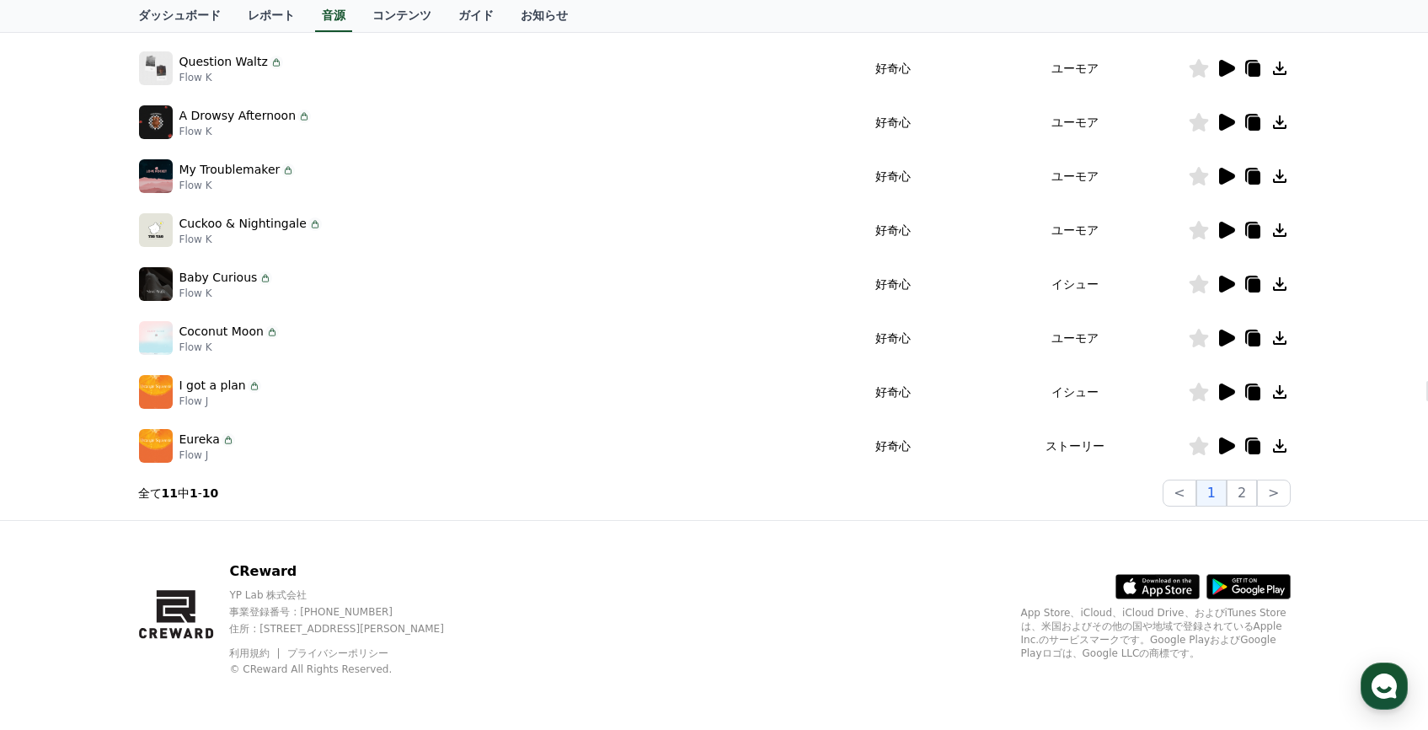
click at [1223, 447] on icon at bounding box center [1227, 445] width 16 height 17
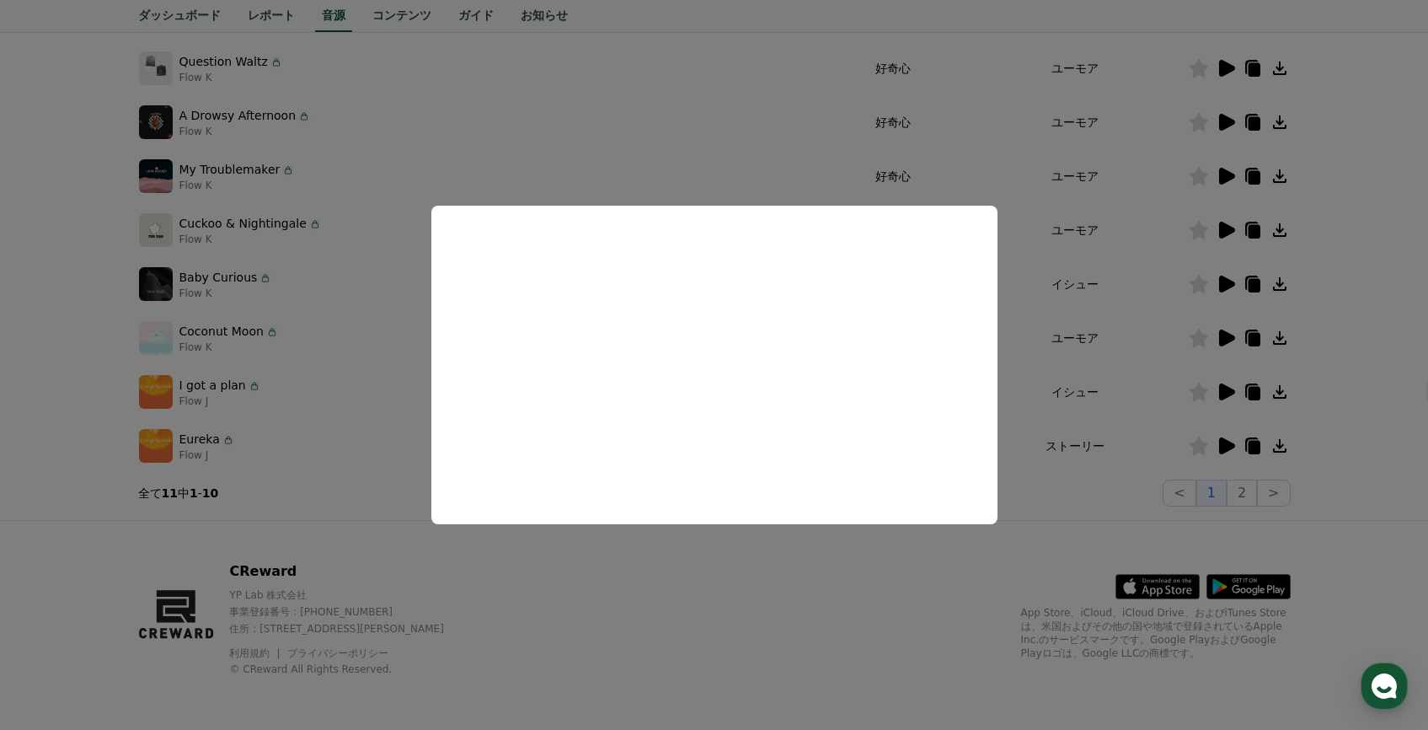
click at [606, 125] on button "close modal" at bounding box center [714, 365] width 1428 height 730
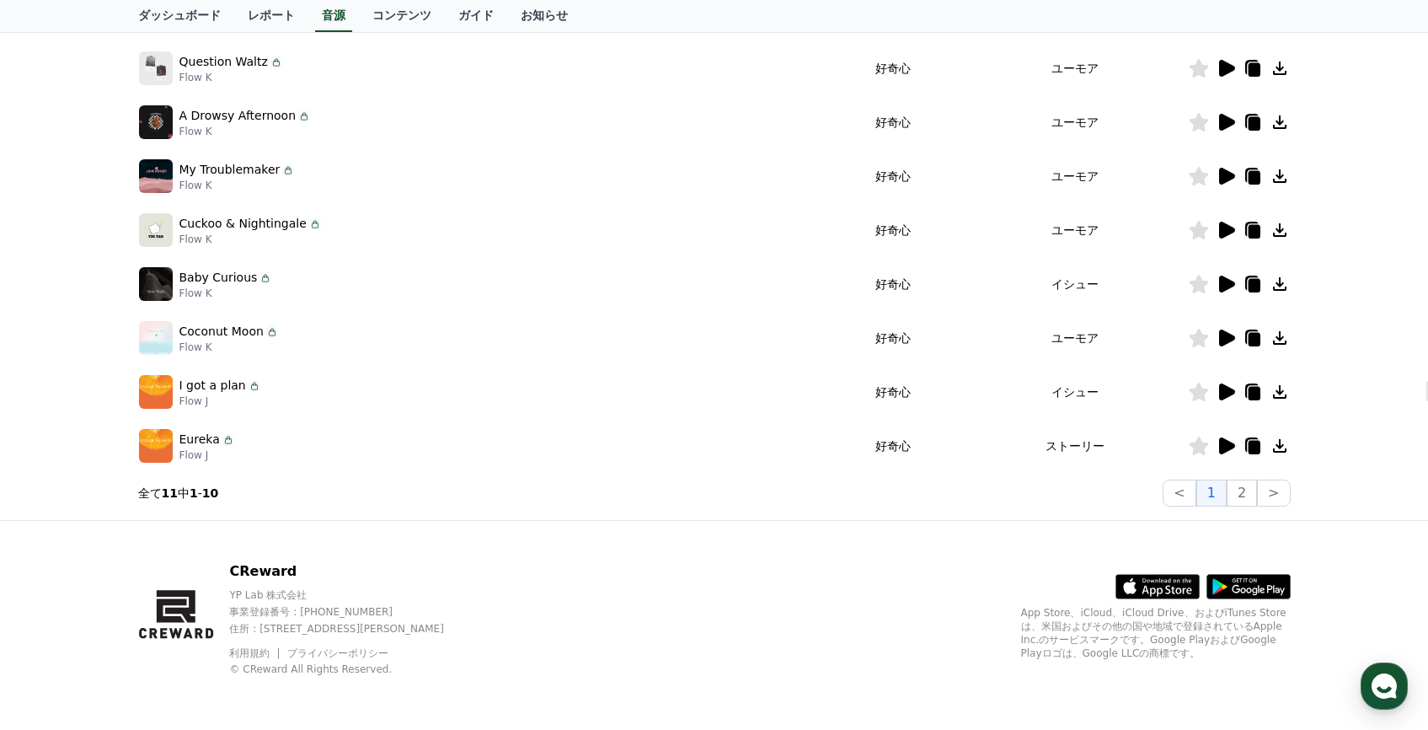
click at [1223, 392] on icon at bounding box center [1227, 391] width 16 height 17
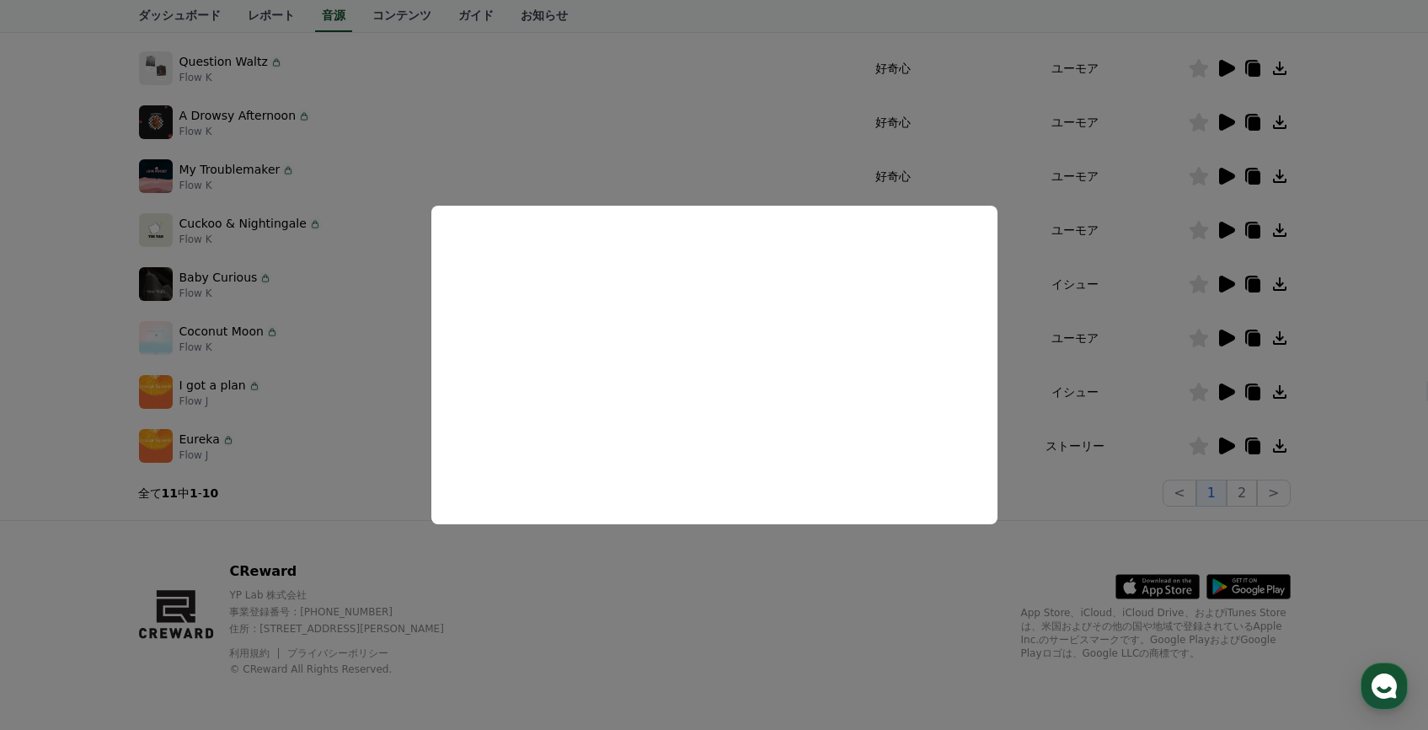
scroll to position [240, 0]
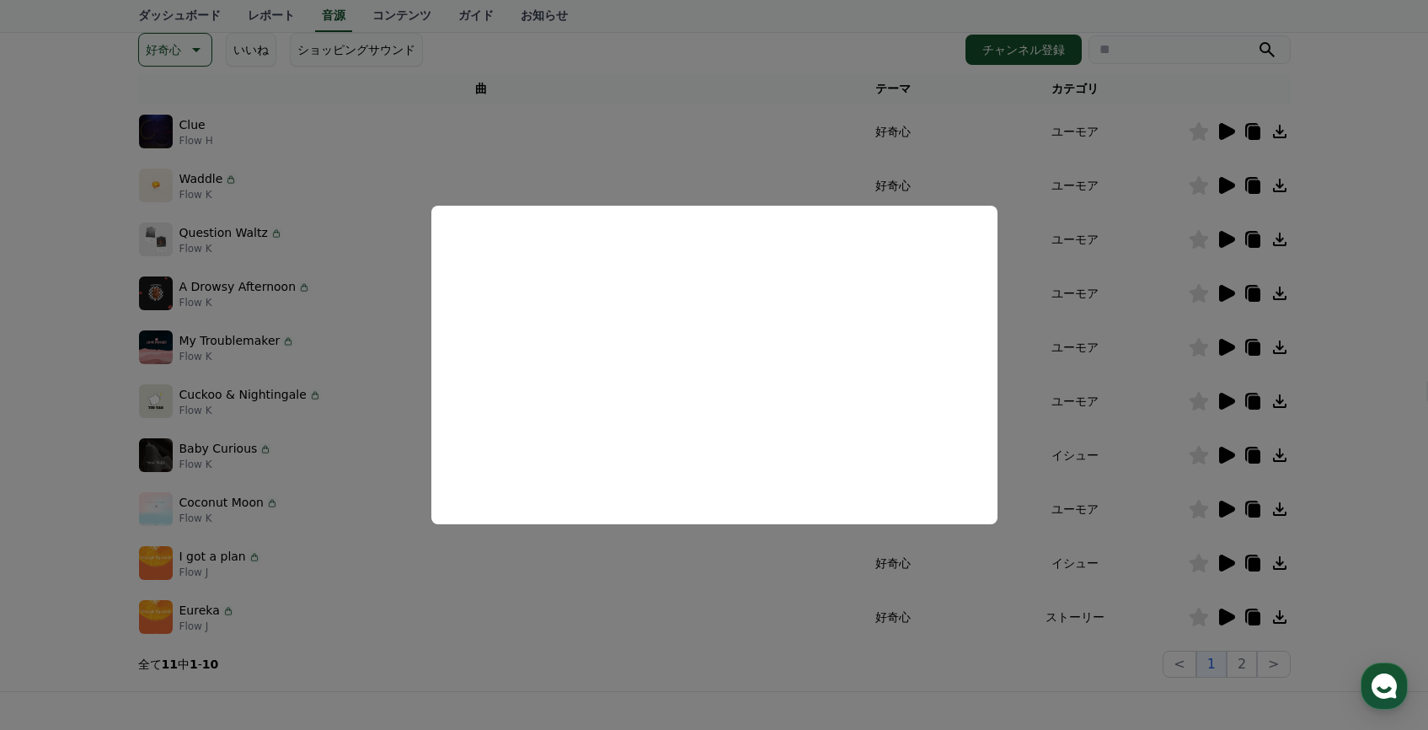
click at [977, 613] on button "close modal" at bounding box center [714, 365] width 1428 height 730
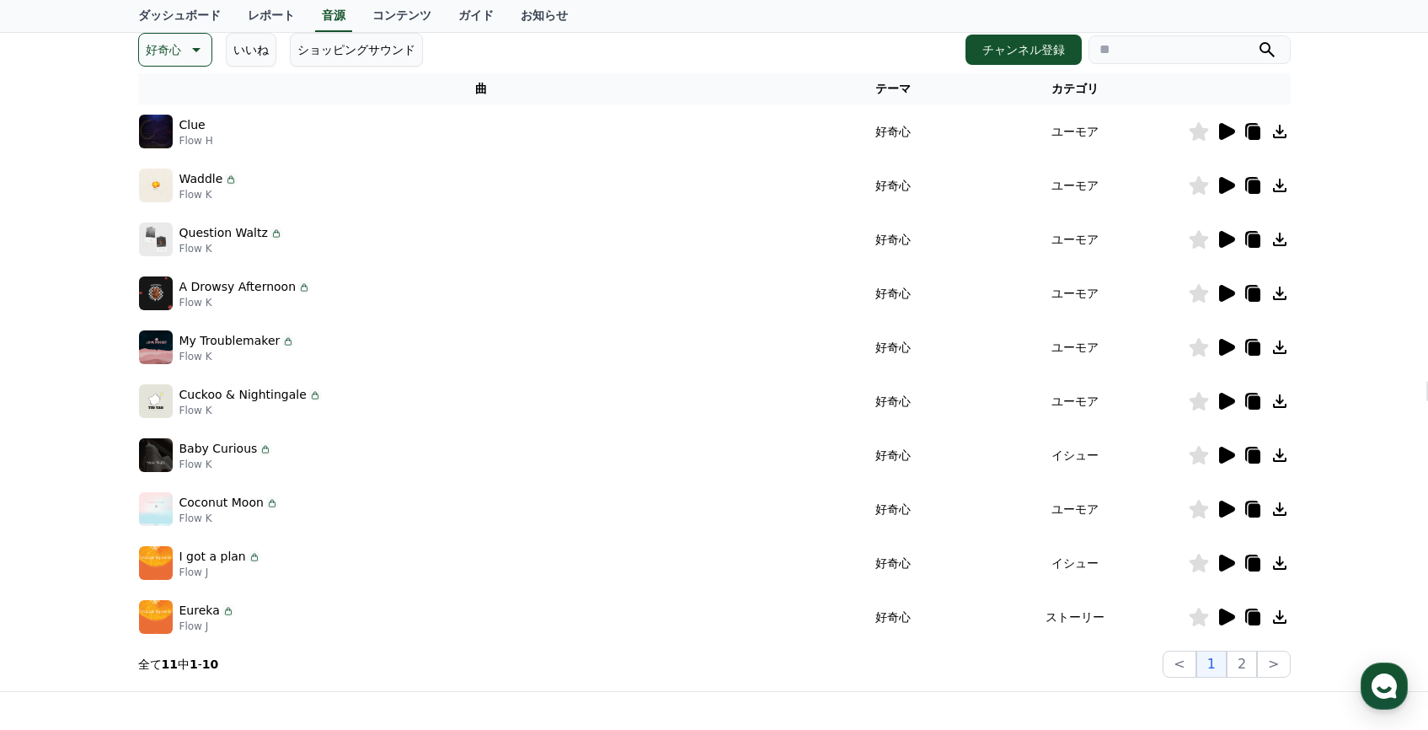
click at [1230, 343] on icon at bounding box center [1226, 347] width 20 height 20
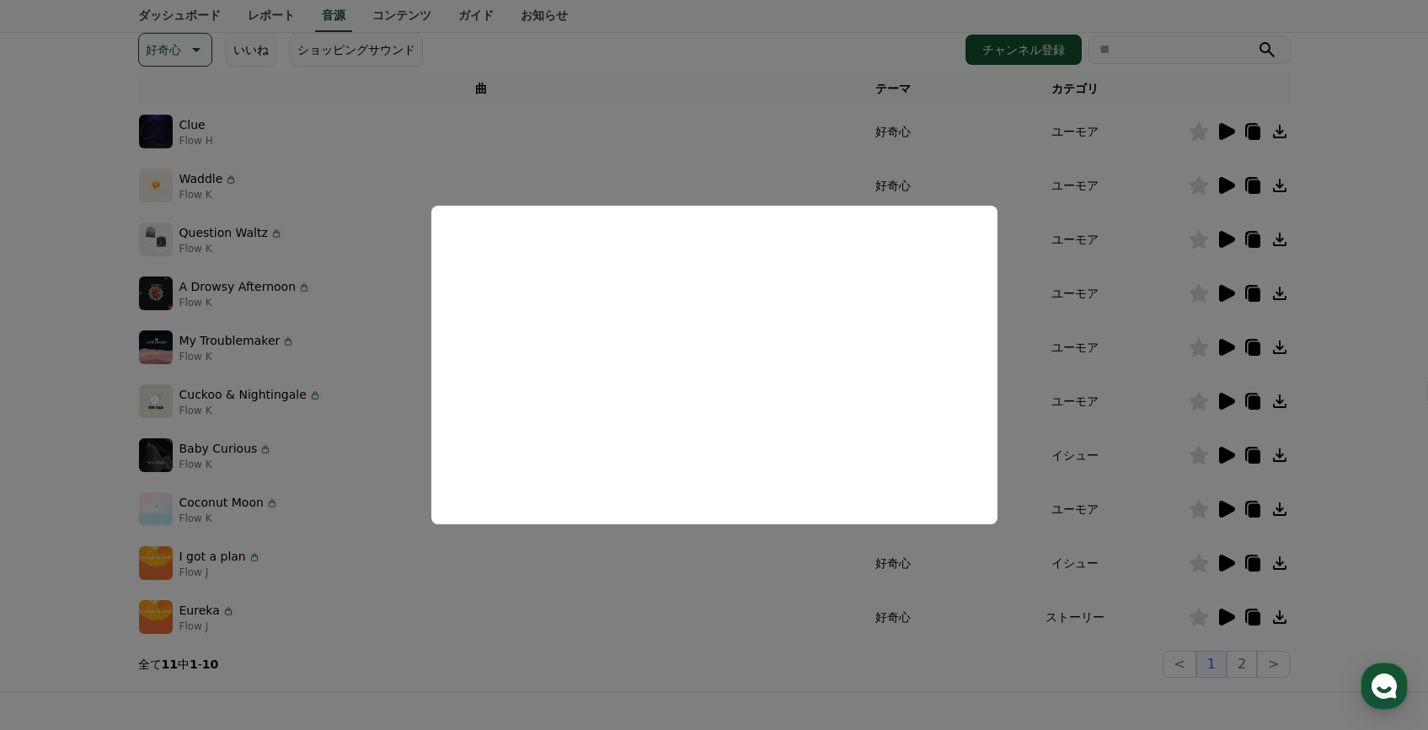
click at [915, 158] on button "close modal" at bounding box center [714, 365] width 1428 height 730
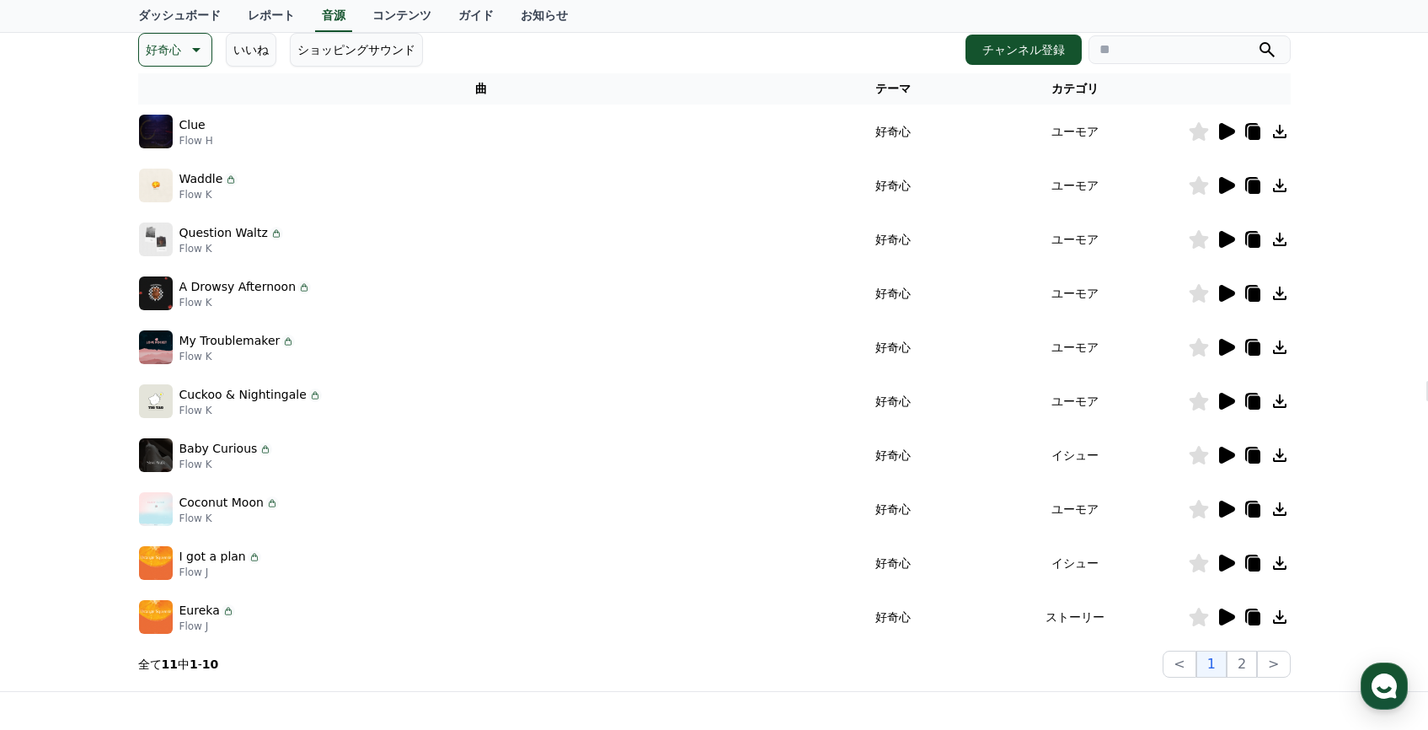
click at [1217, 175] on icon at bounding box center [1226, 185] width 20 height 20
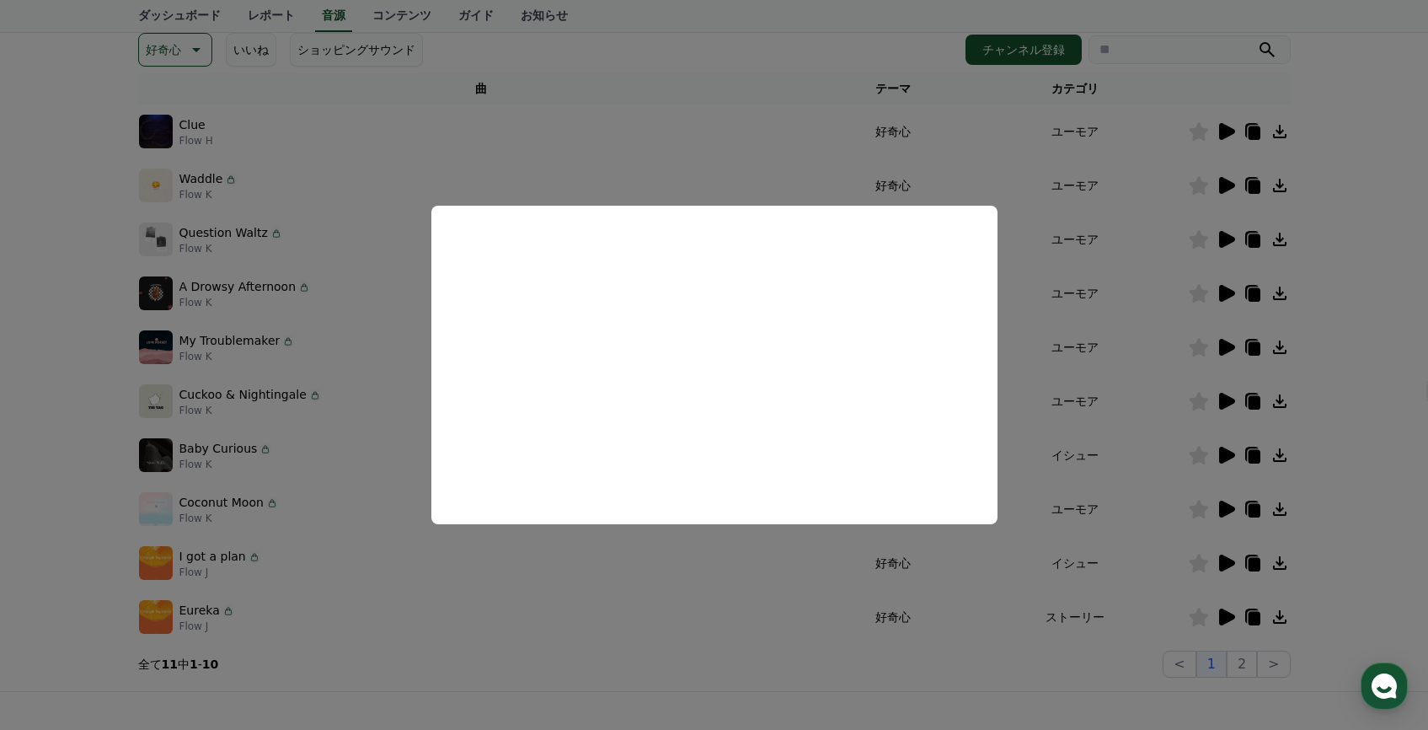
click at [1047, 257] on button "close modal" at bounding box center [714, 365] width 1428 height 730
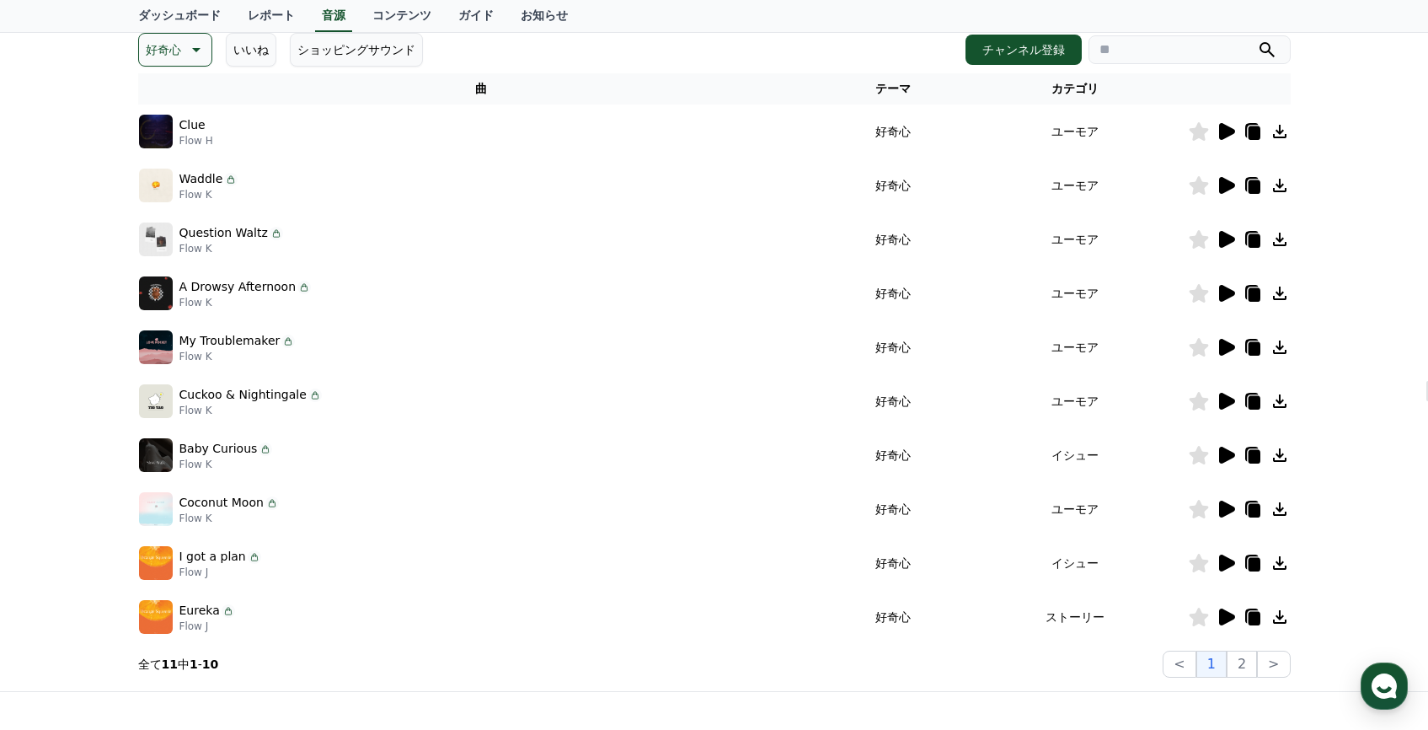
click at [1222, 293] on icon at bounding box center [1227, 293] width 16 height 17
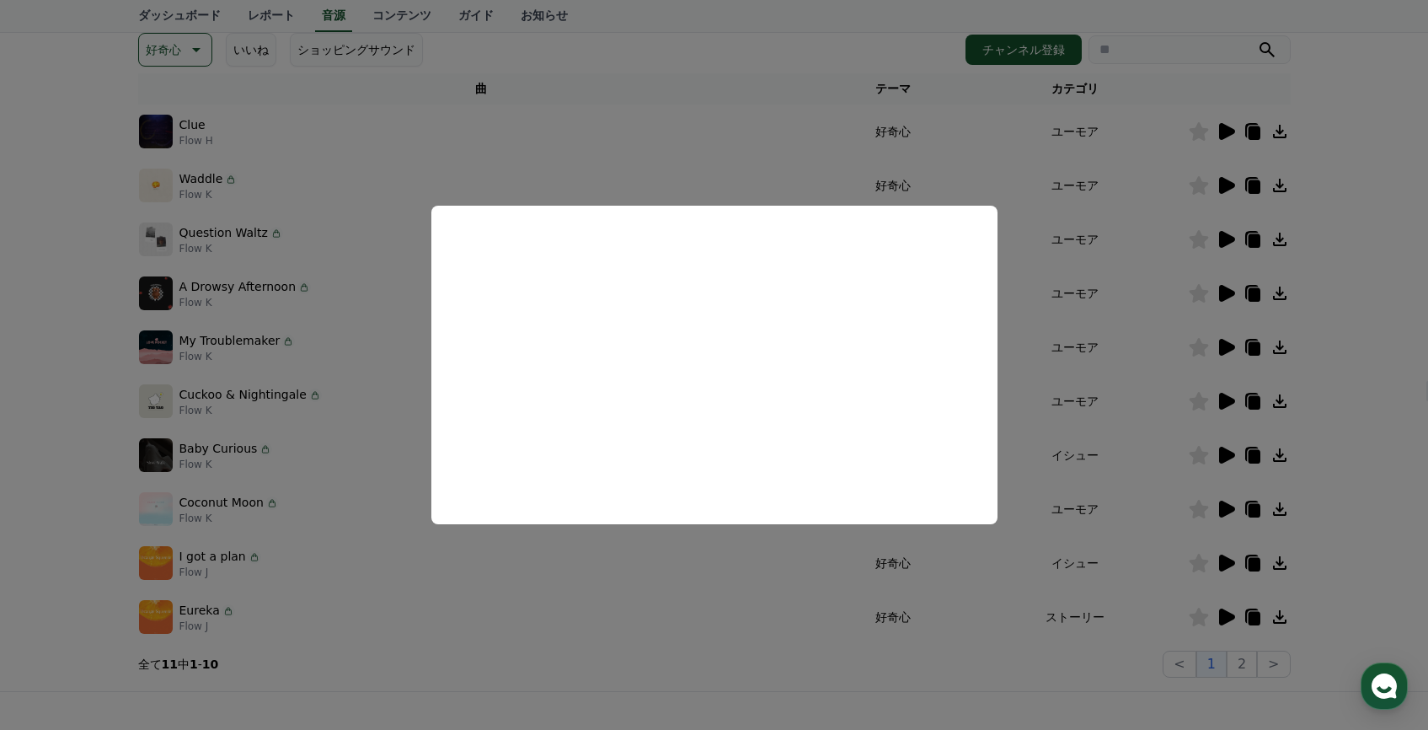
click at [1185, 285] on button "close modal" at bounding box center [714, 365] width 1428 height 730
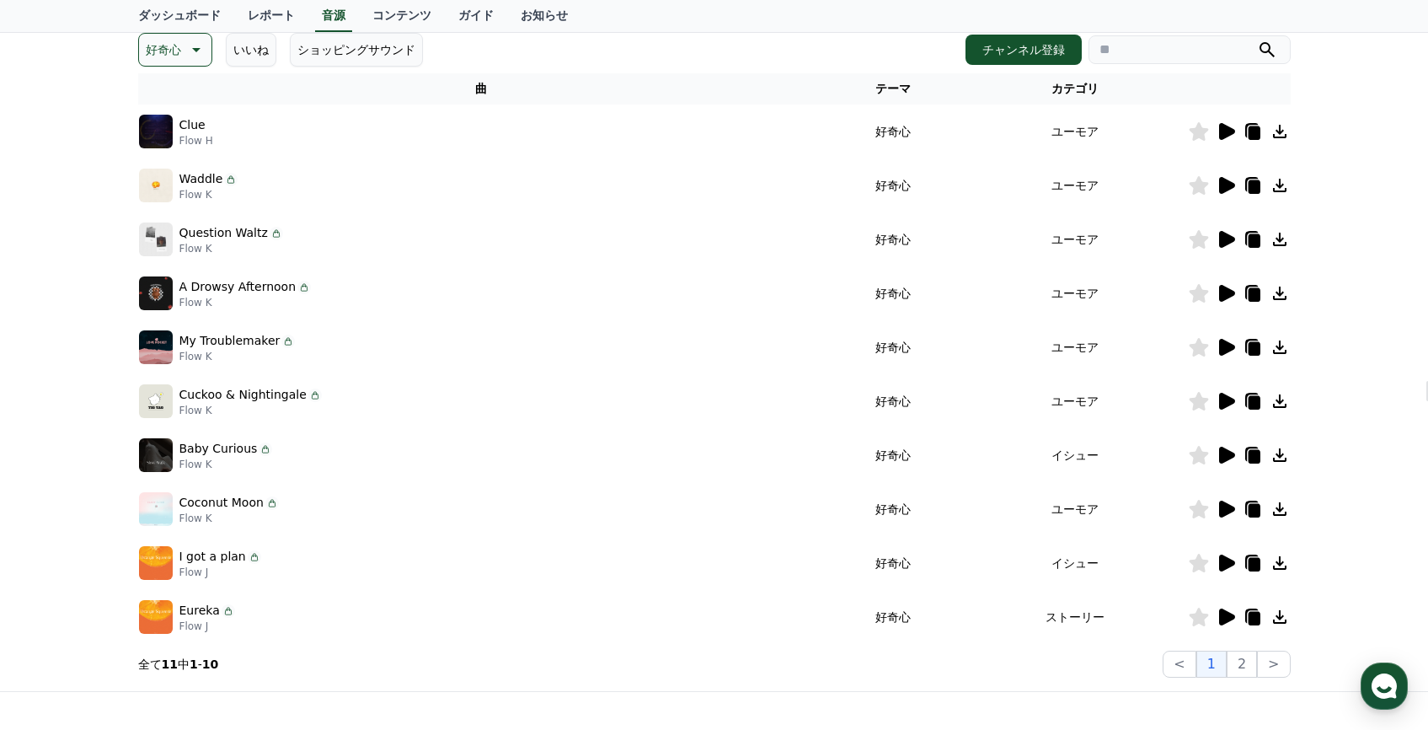
click at [1231, 348] on icon at bounding box center [1227, 347] width 16 height 17
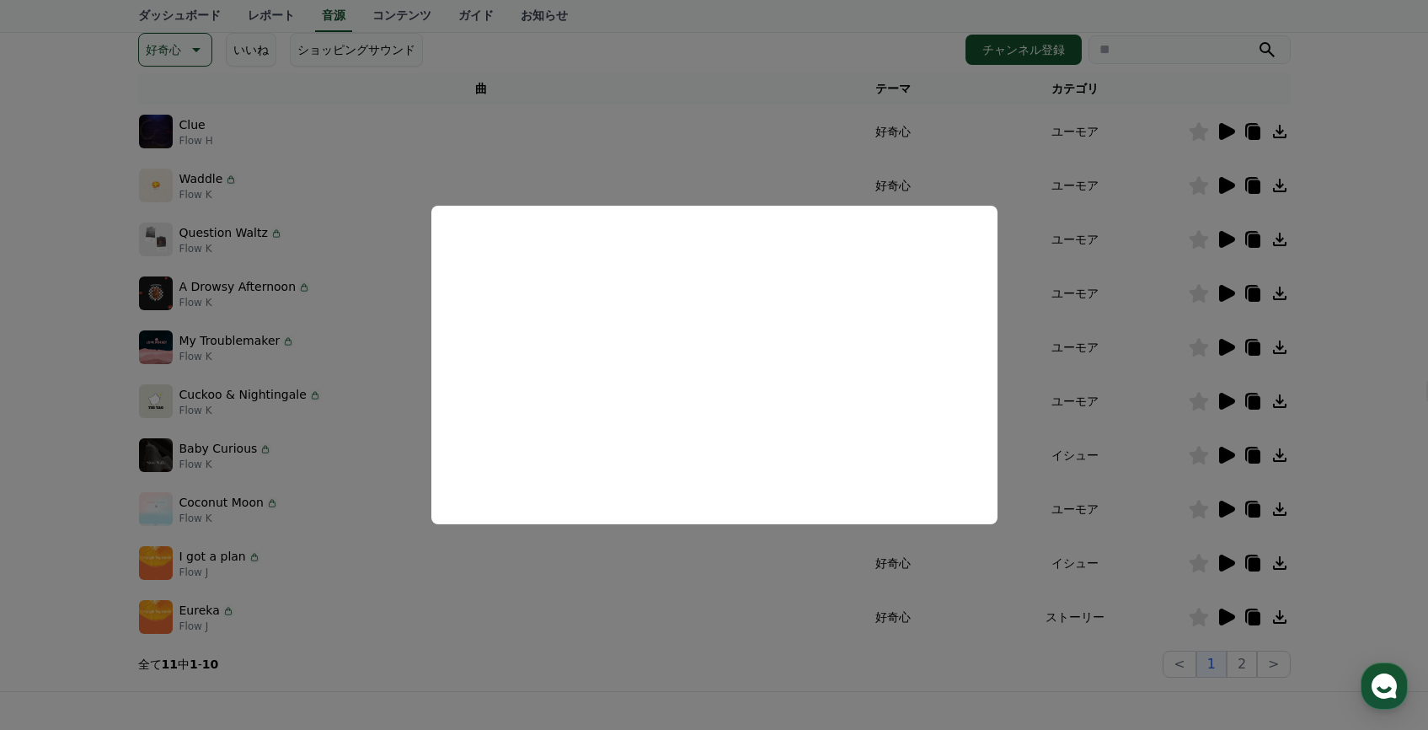
click at [1074, 319] on button "close modal" at bounding box center [714, 365] width 1428 height 730
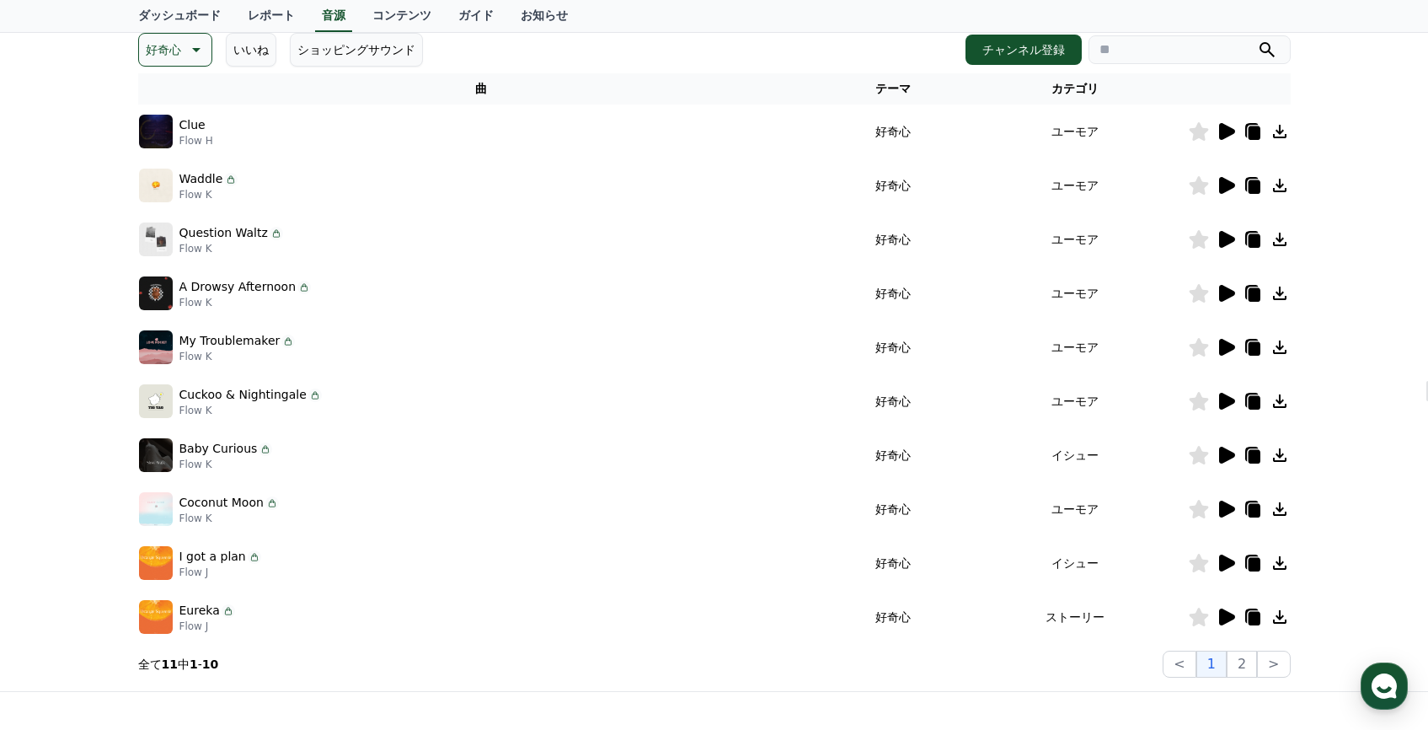
click at [1234, 402] on icon at bounding box center [1227, 401] width 16 height 17
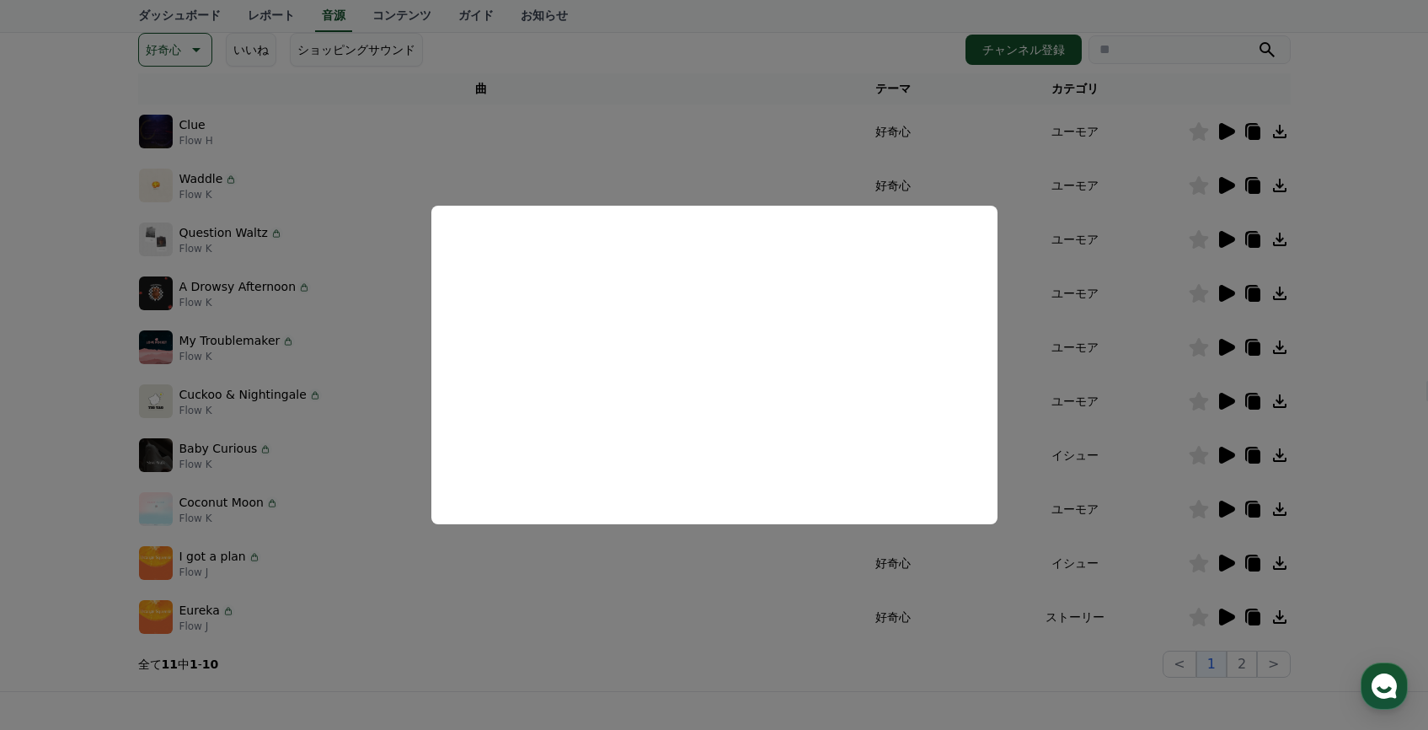
click at [1094, 426] on button "close modal" at bounding box center [714, 365] width 1428 height 730
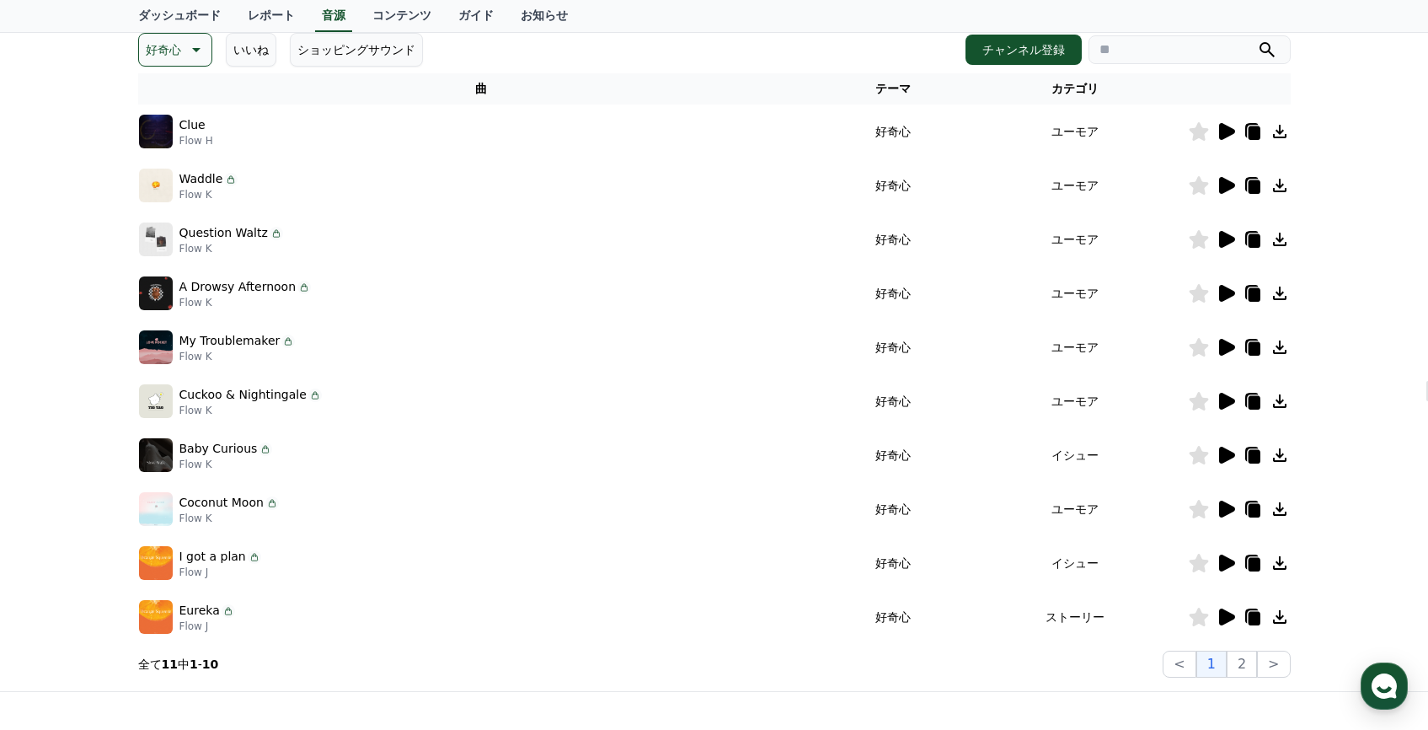
click at [1229, 455] on icon at bounding box center [1227, 455] width 16 height 17
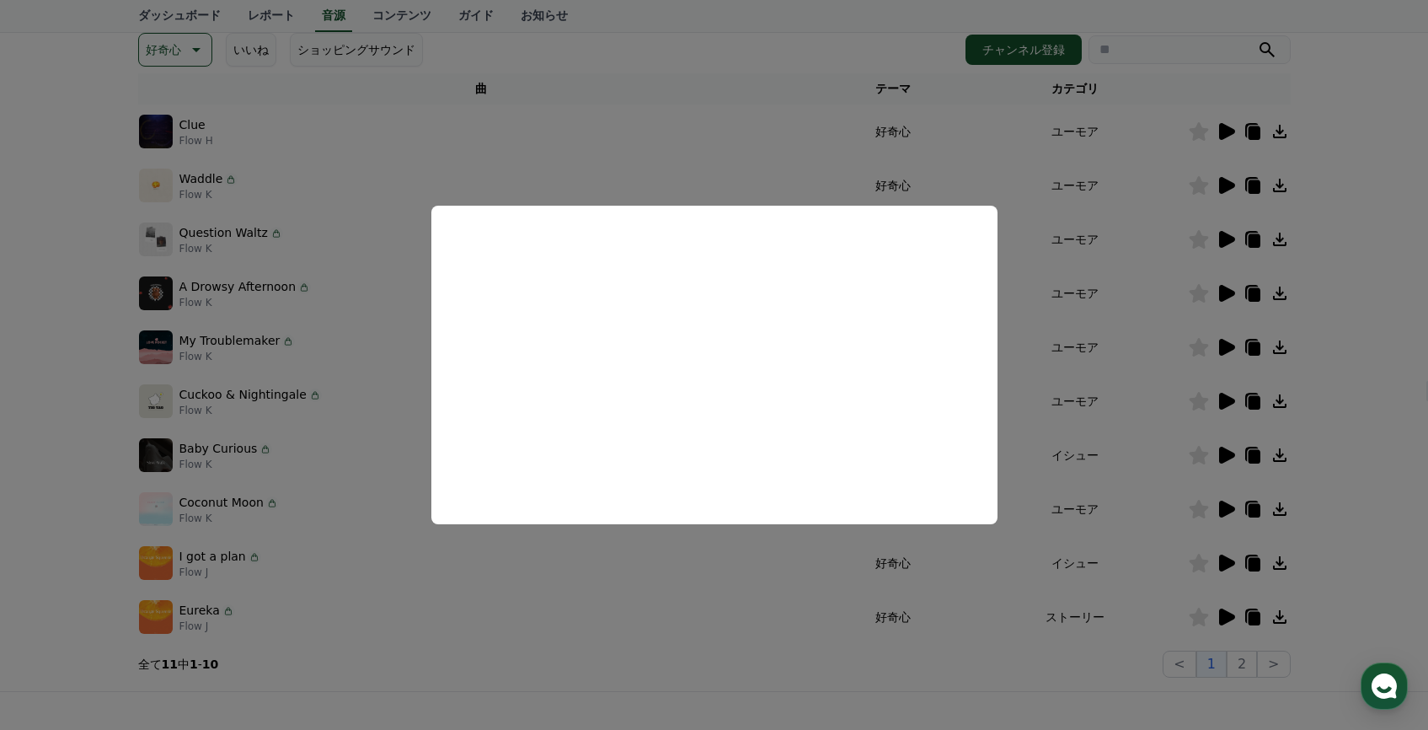
click at [559, 599] on button "close modal" at bounding box center [714, 365] width 1428 height 730
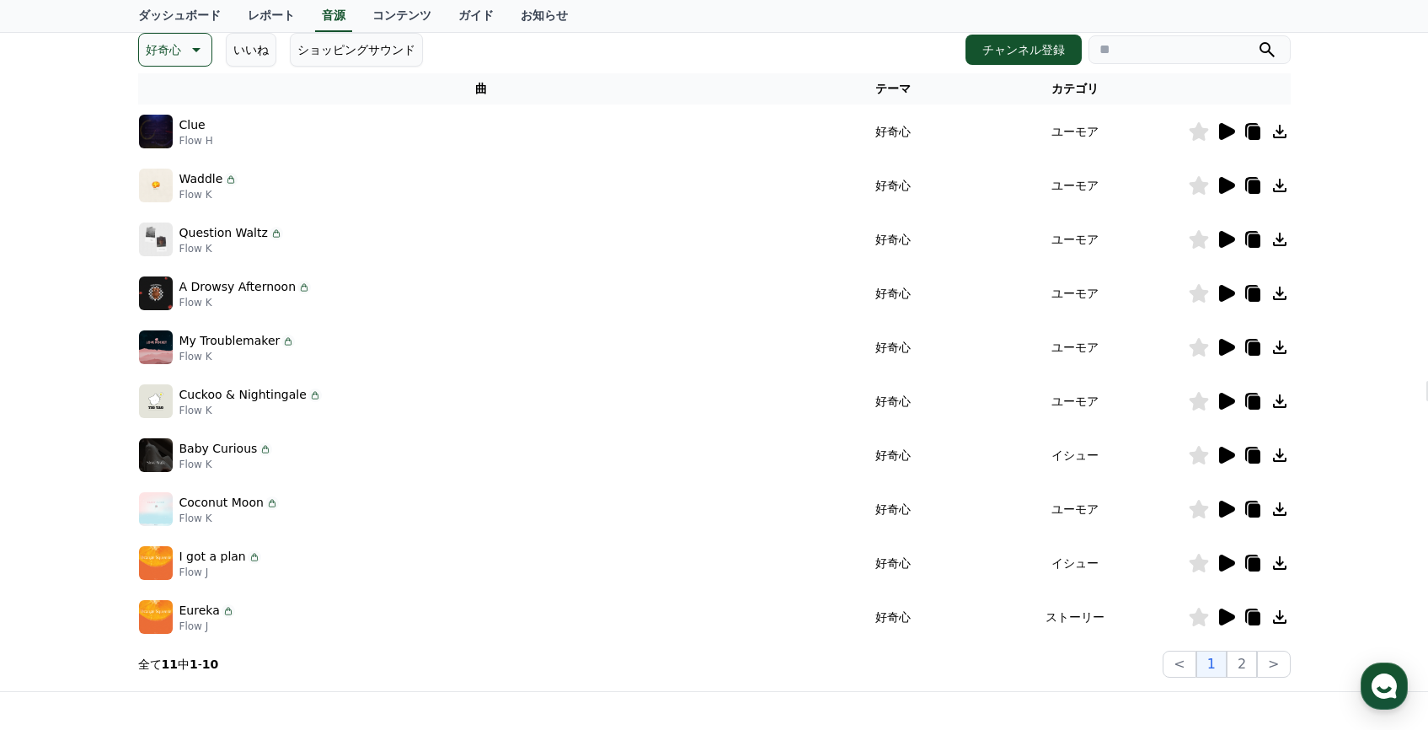
click at [163, 58] on p "好奇心" at bounding box center [163, 50] width 35 height 24
click at [180, 86] on div "全て 空想 好奇心 暗い 明るい ポッピング 刺激的な 反転 雄壮な 劇的な 喜ばしい 気分 EDM 溝 悲しい 穏やかな 可愛い 感動的な 気をもむ 喜劇的な" at bounding box center [177, 511] width 72 height 870
click at [163, 95] on button "全て" at bounding box center [159, 94] width 37 height 37
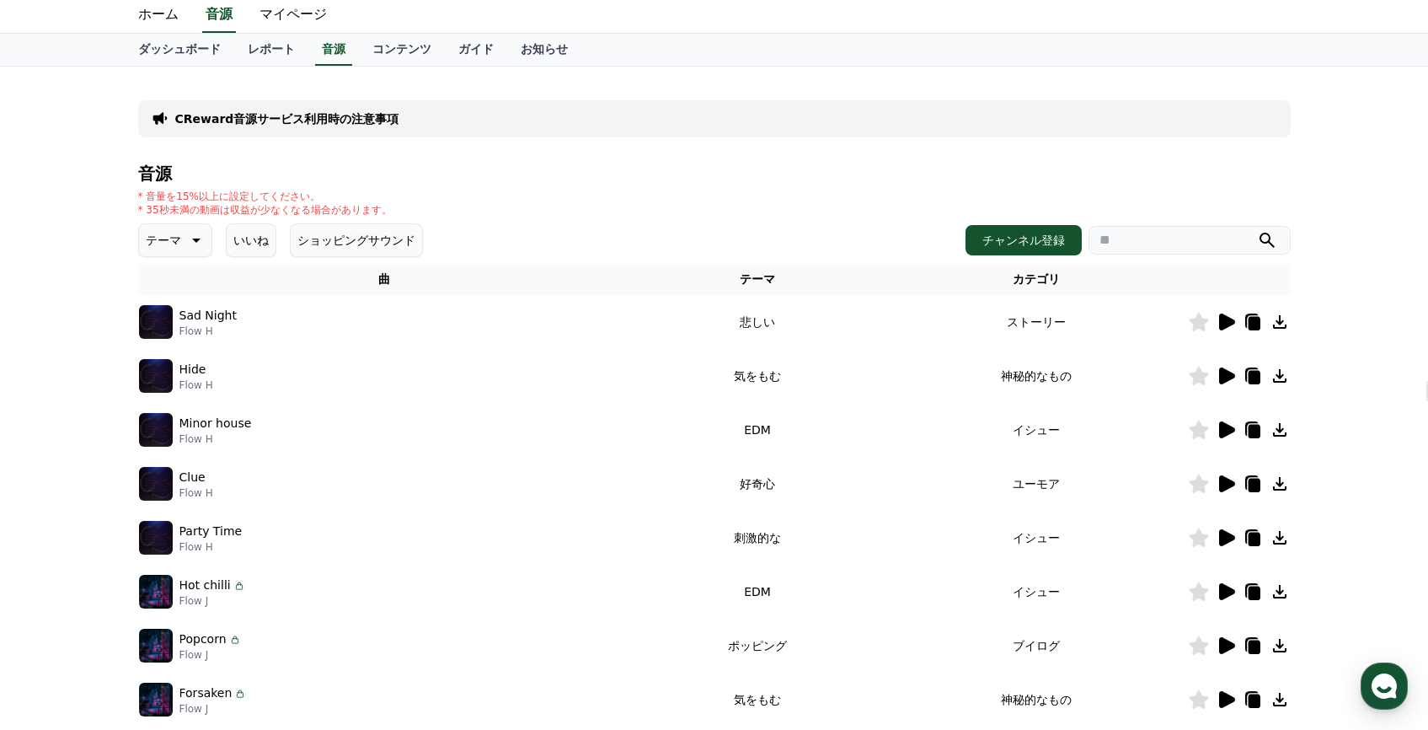
scroll to position [51, 0]
click at [1217, 379] on icon at bounding box center [1226, 375] width 20 height 20
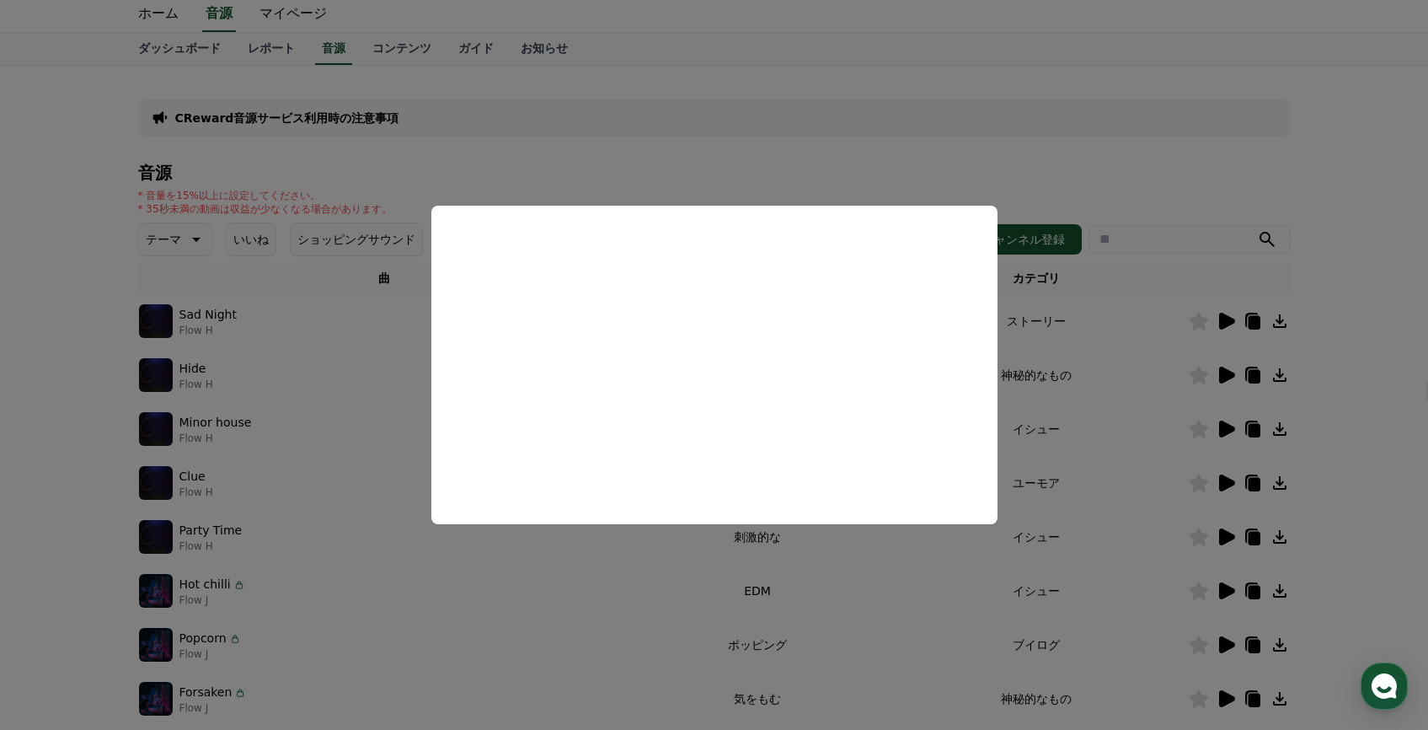
click at [1091, 159] on button "close modal" at bounding box center [714, 365] width 1428 height 730
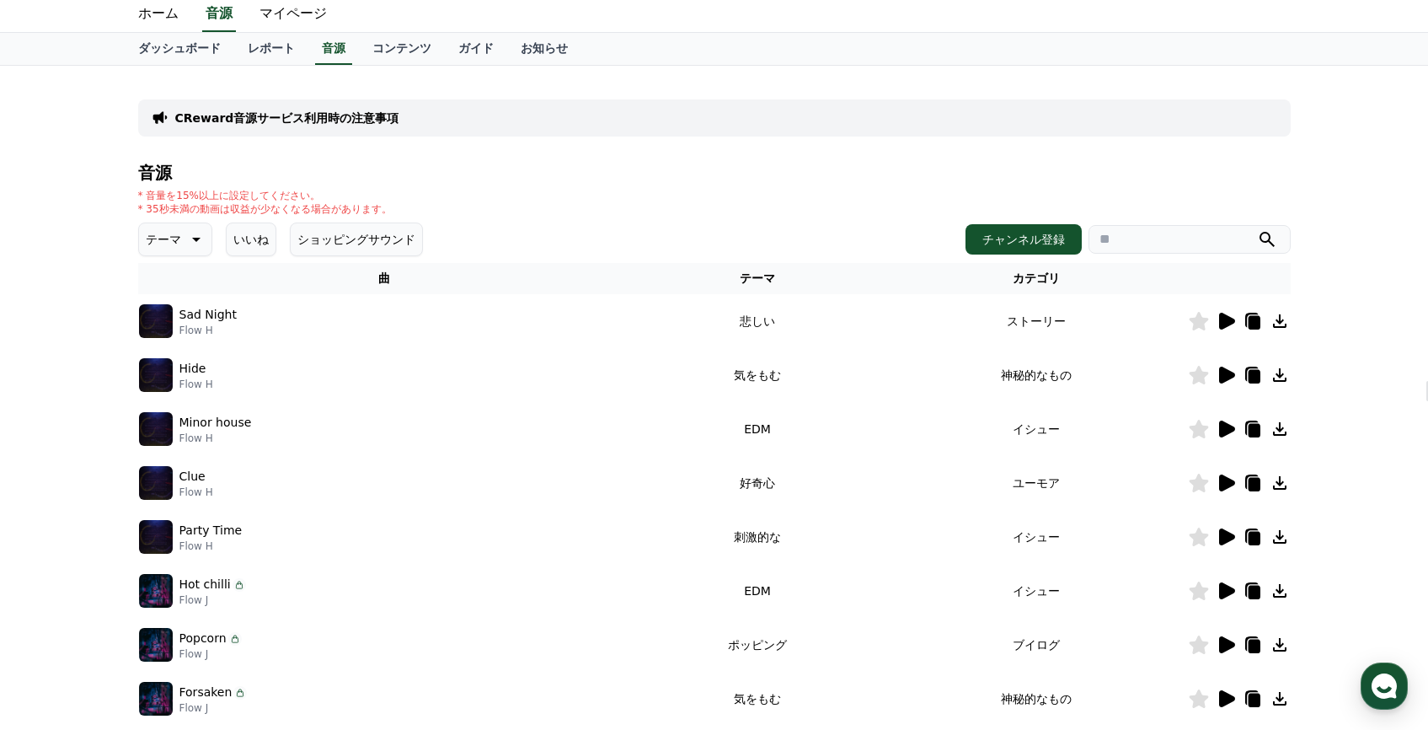
click at [1233, 427] on icon at bounding box center [1227, 428] width 16 height 17
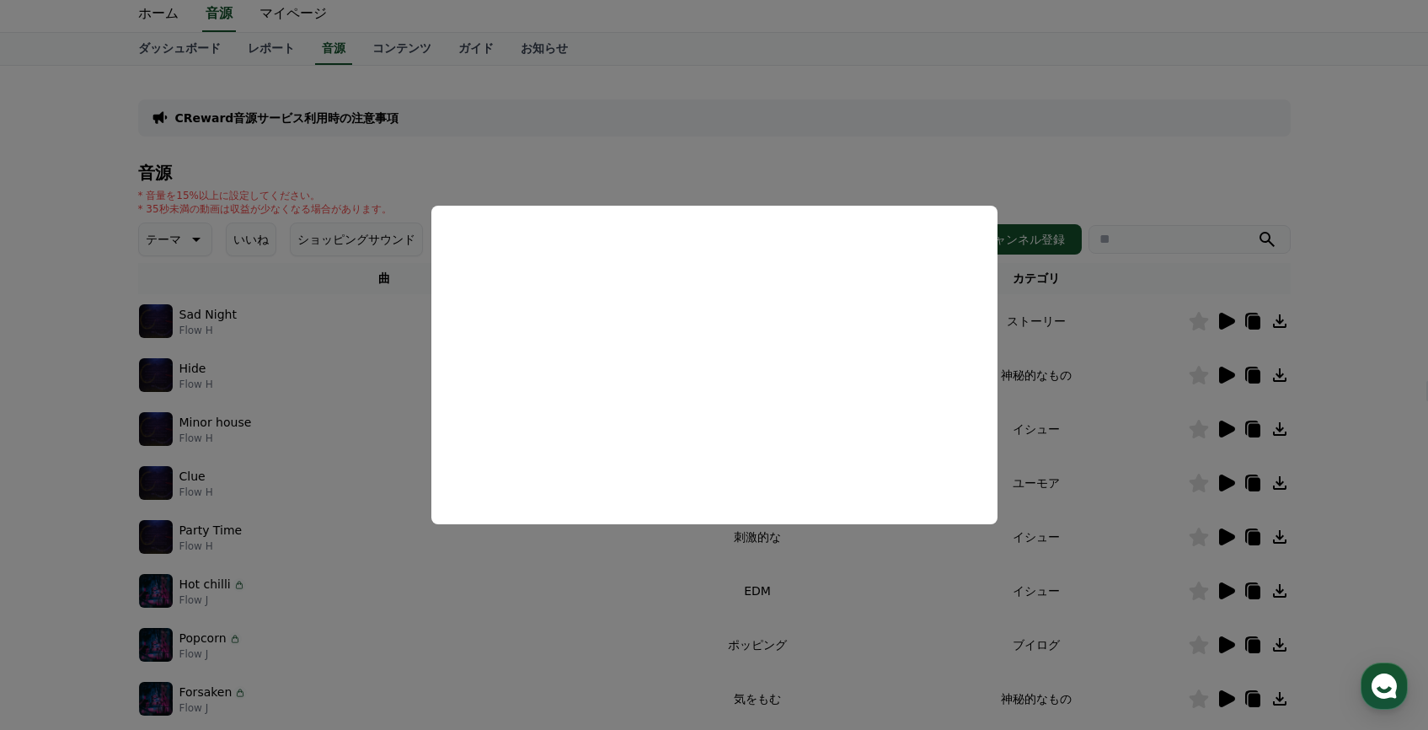
click at [1141, 116] on button "close modal" at bounding box center [714, 365] width 1428 height 730
